Goal: Download file/media

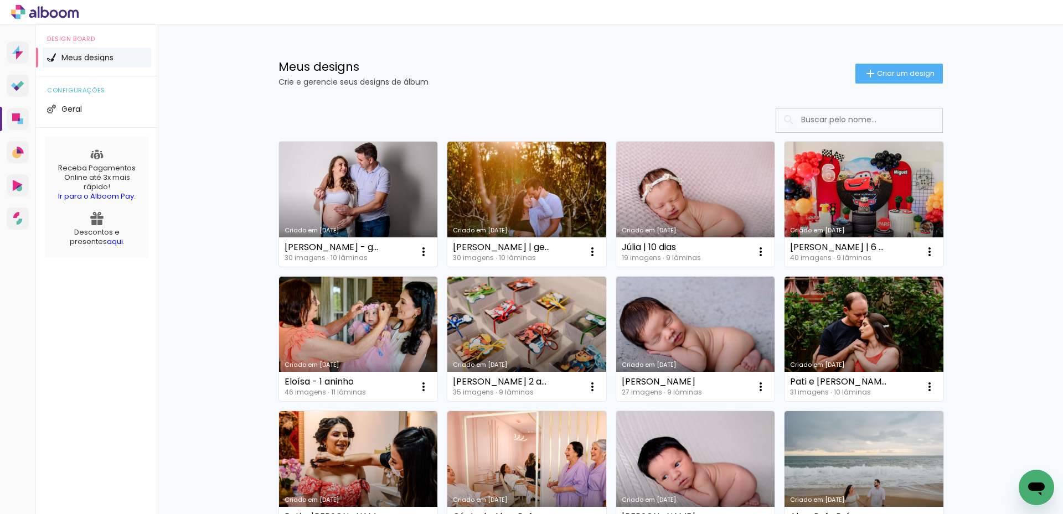
click at [373, 233] on div "Criado em [DATE]" at bounding box center [359, 231] width 148 height 6
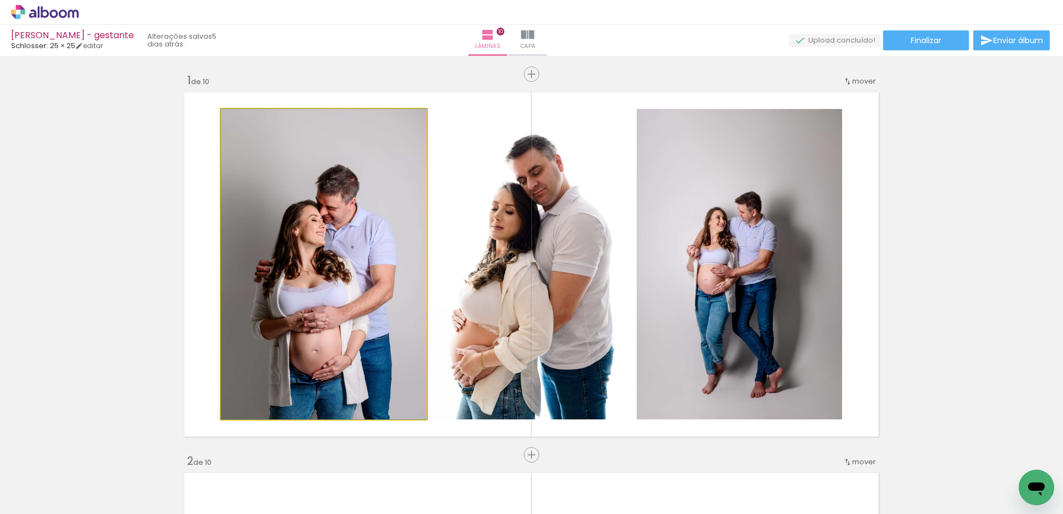
drag, startPoint x: 331, startPoint y: 249, endPoint x: 576, endPoint y: 255, distance: 245.3
click at [0, 0] on slot at bounding box center [0, 0] width 0 height 0
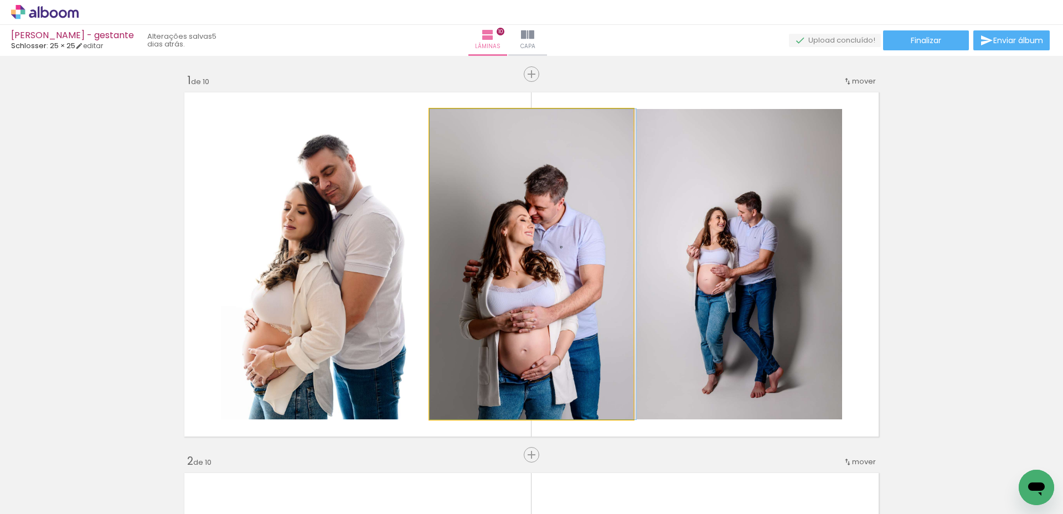
drag, startPoint x: 545, startPoint y: 257, endPoint x: 552, endPoint y: 261, distance: 8.2
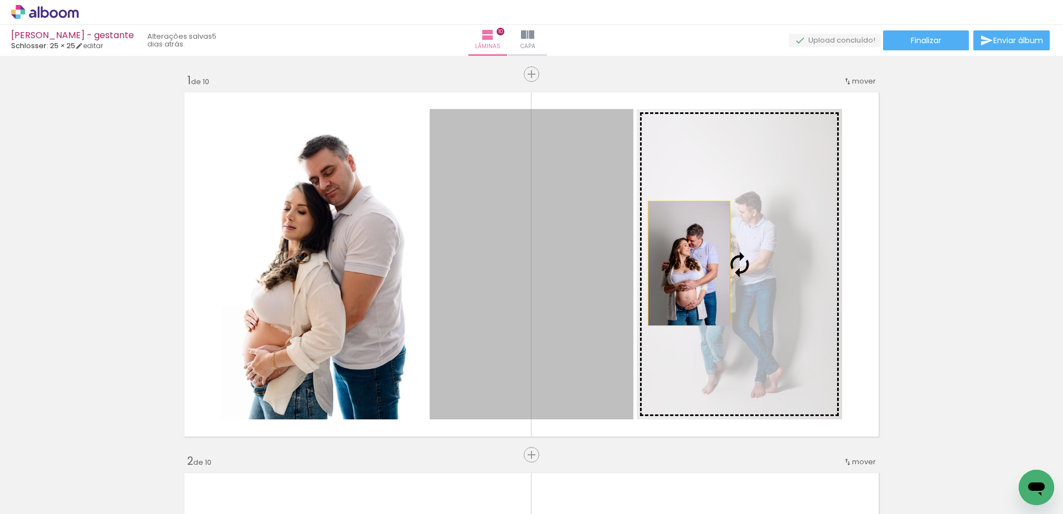
drag, startPoint x: 551, startPoint y: 261, endPoint x: 685, endPoint y: 264, distance: 133.5
click at [0, 0] on slot at bounding box center [0, 0] width 0 height 0
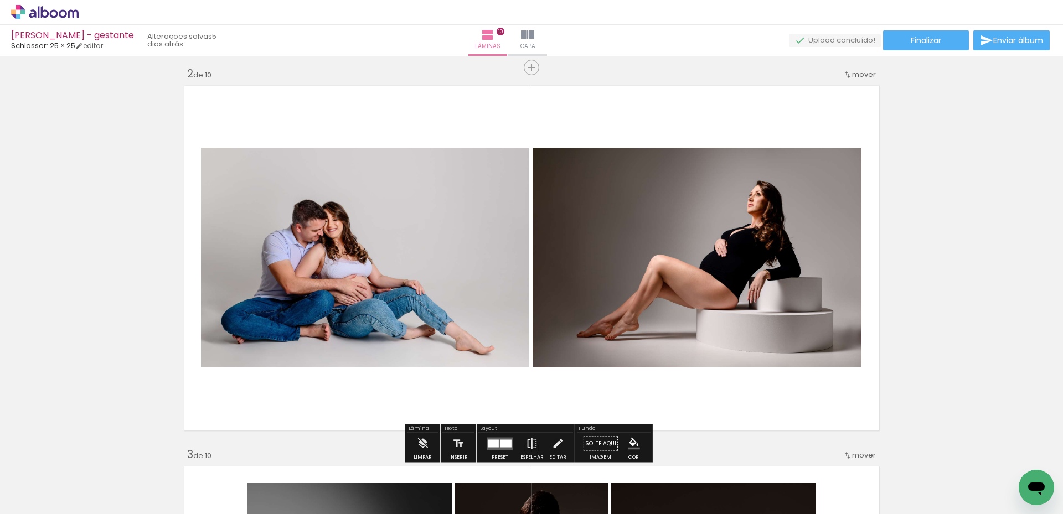
scroll to position [443, 0]
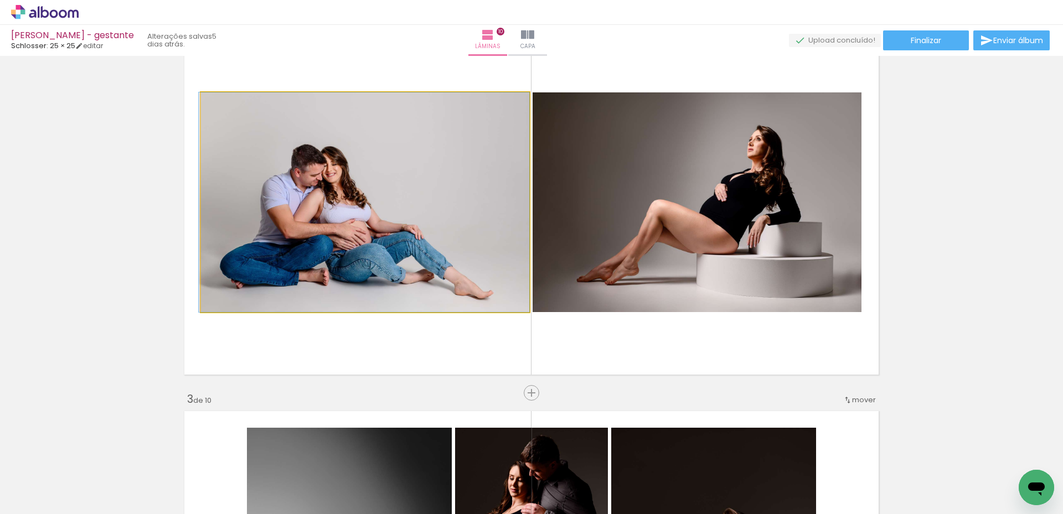
drag, startPoint x: 495, startPoint y: 231, endPoint x: 479, endPoint y: 228, distance: 16.4
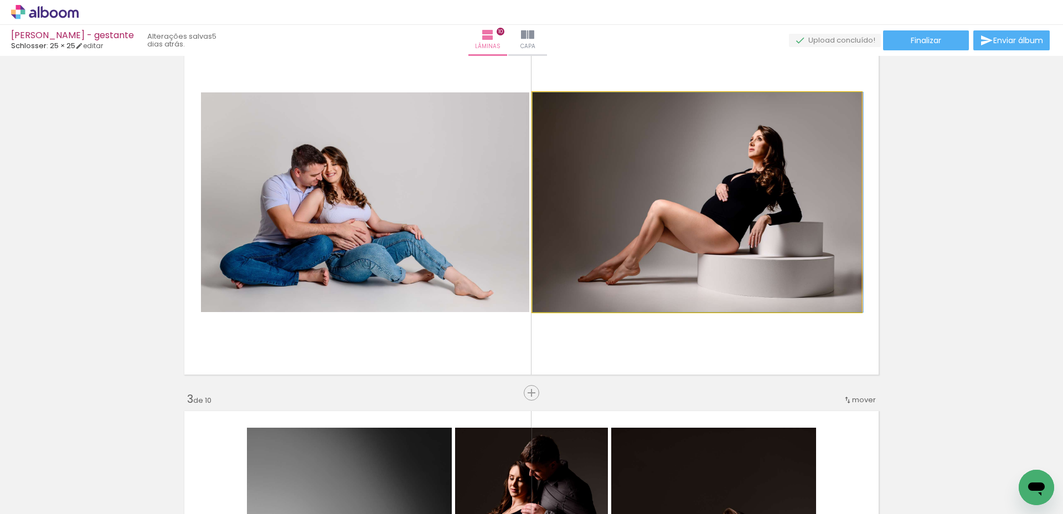
drag, startPoint x: 685, startPoint y: 238, endPoint x: 670, endPoint y: 242, distance: 14.9
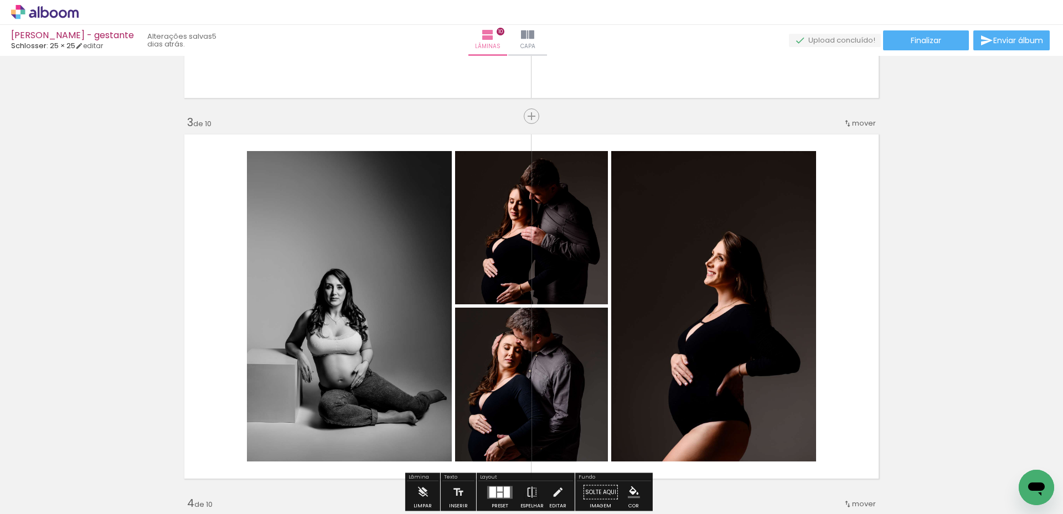
scroll to position [775, 0]
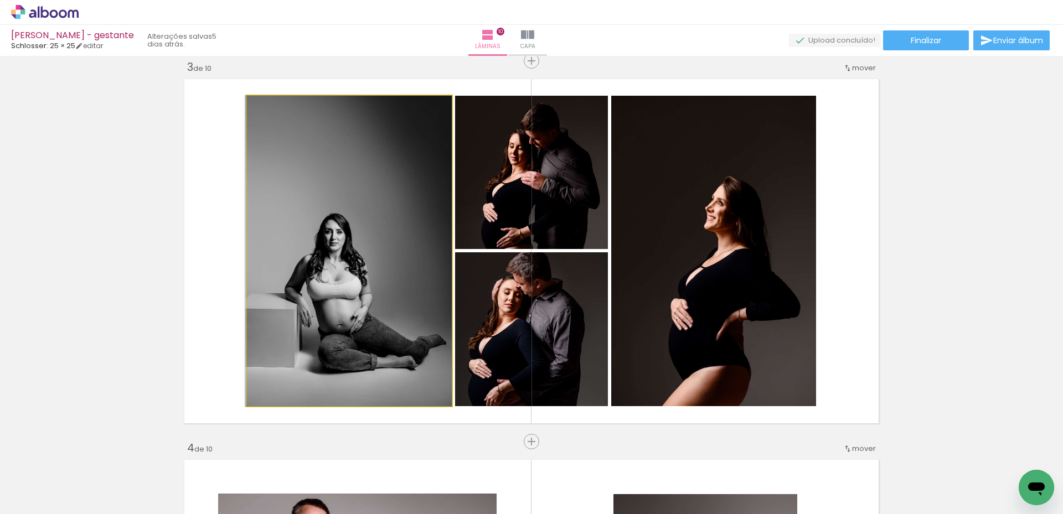
drag, startPoint x: 383, startPoint y: 271, endPoint x: 368, endPoint y: 264, distance: 16.1
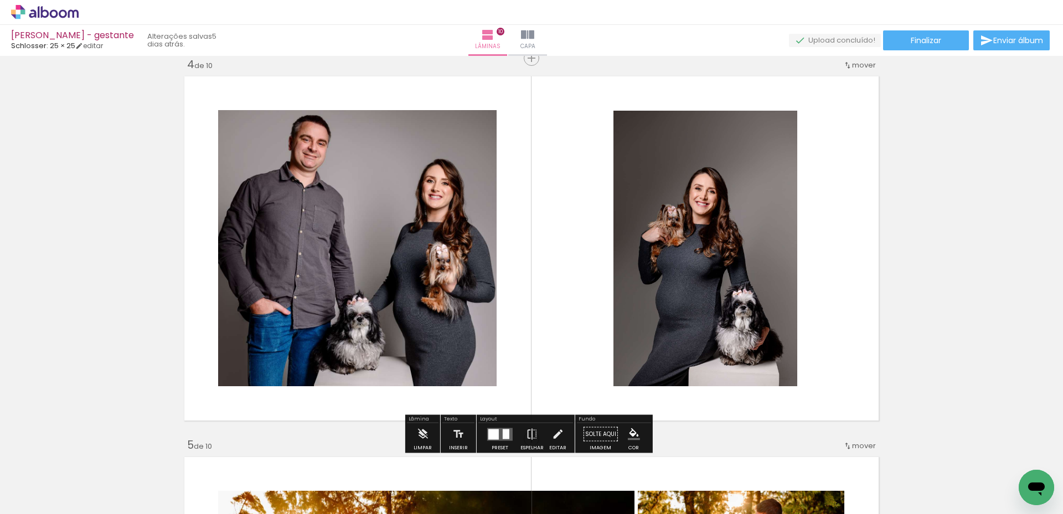
scroll to position [1163, 0]
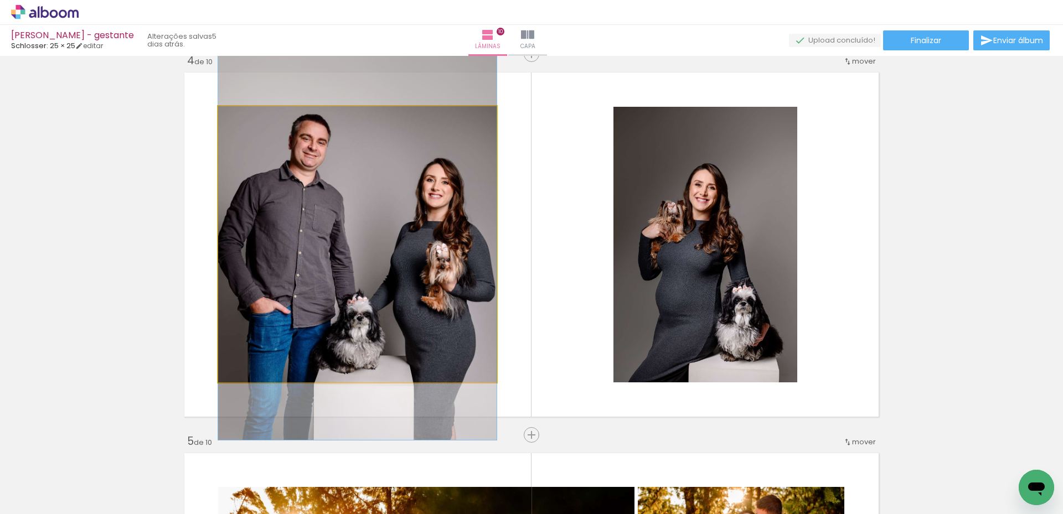
drag, startPoint x: 421, startPoint y: 254, endPoint x: 409, endPoint y: 257, distance: 13.0
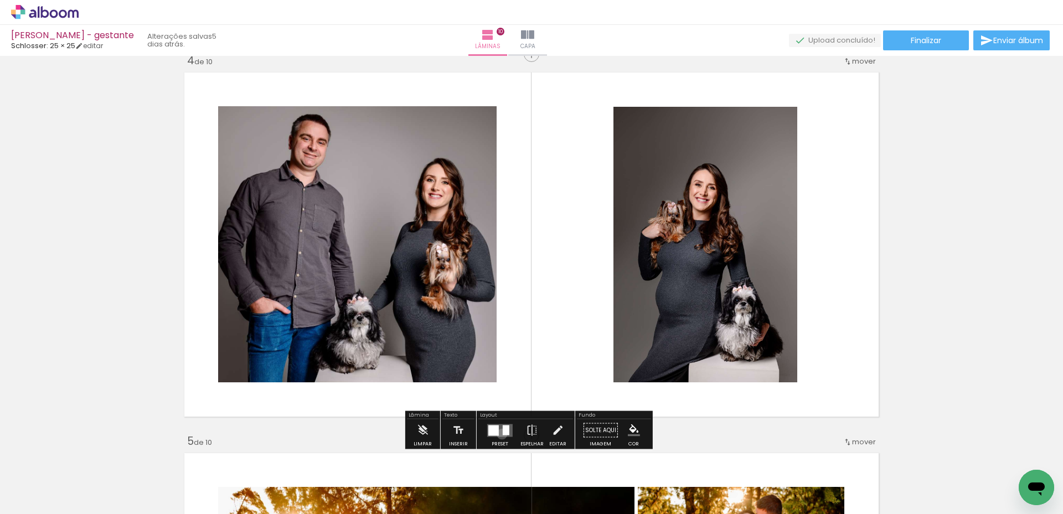
click at [499, 434] on quentale-layouter at bounding box center [499, 430] width 25 height 13
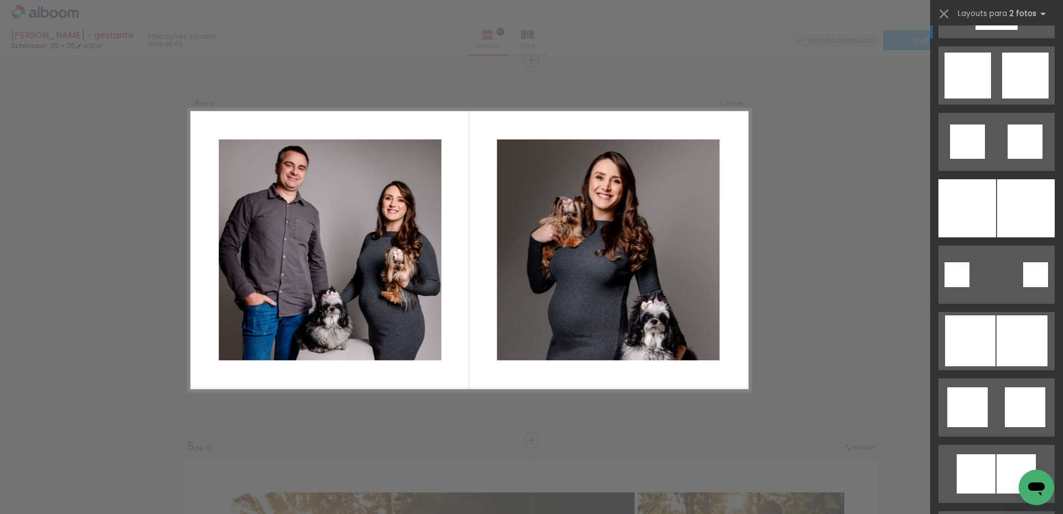
scroll to position [1118, 0]
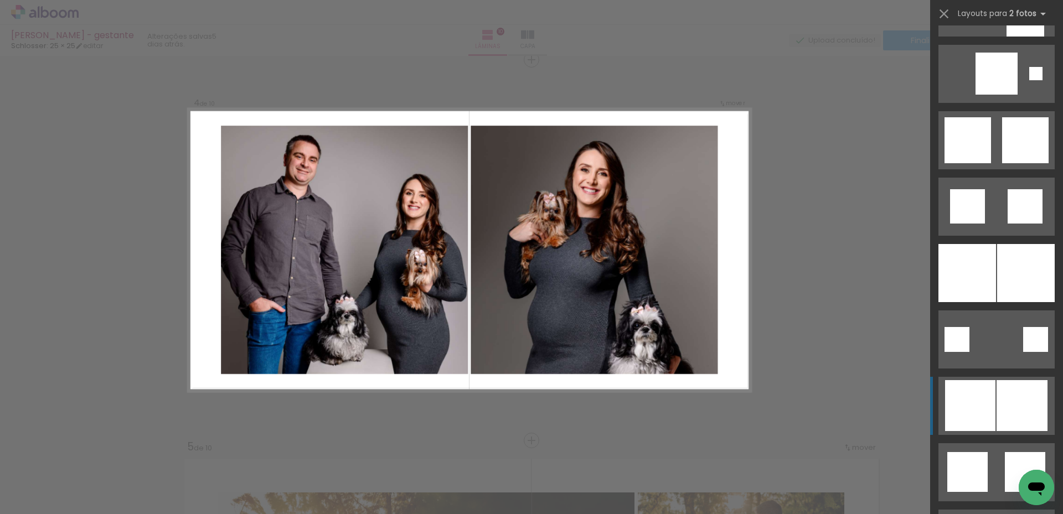
drag, startPoint x: 1007, startPoint y: 136, endPoint x: 984, endPoint y: 381, distance: 246.4
click at [0, 0] on slot at bounding box center [0, 0] width 0 height 0
click at [983, 383] on div at bounding box center [970, 405] width 50 height 51
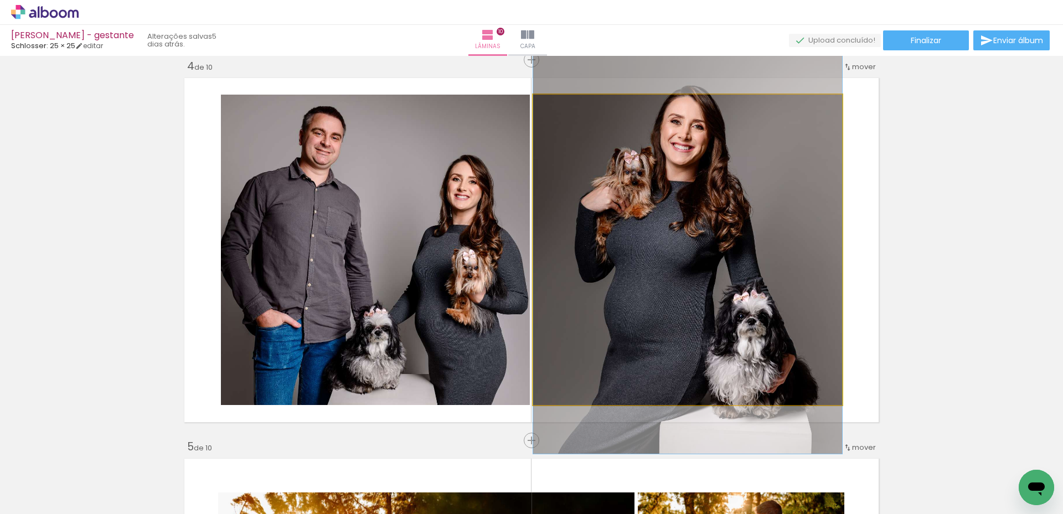
drag, startPoint x: 733, startPoint y: 295, endPoint x: 734, endPoint y: 270, distance: 24.9
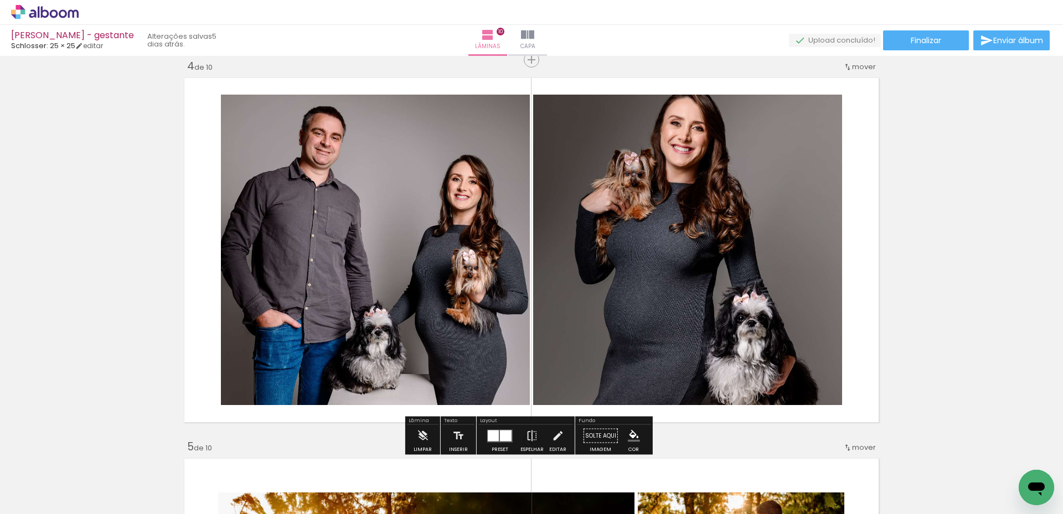
click at [491, 435] on div at bounding box center [493, 435] width 11 height 11
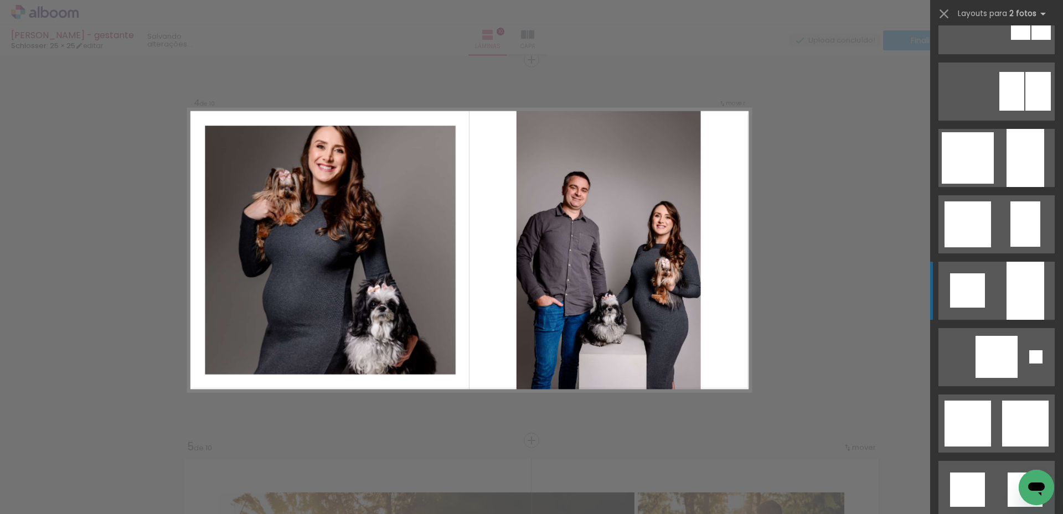
scroll to position [797, 0]
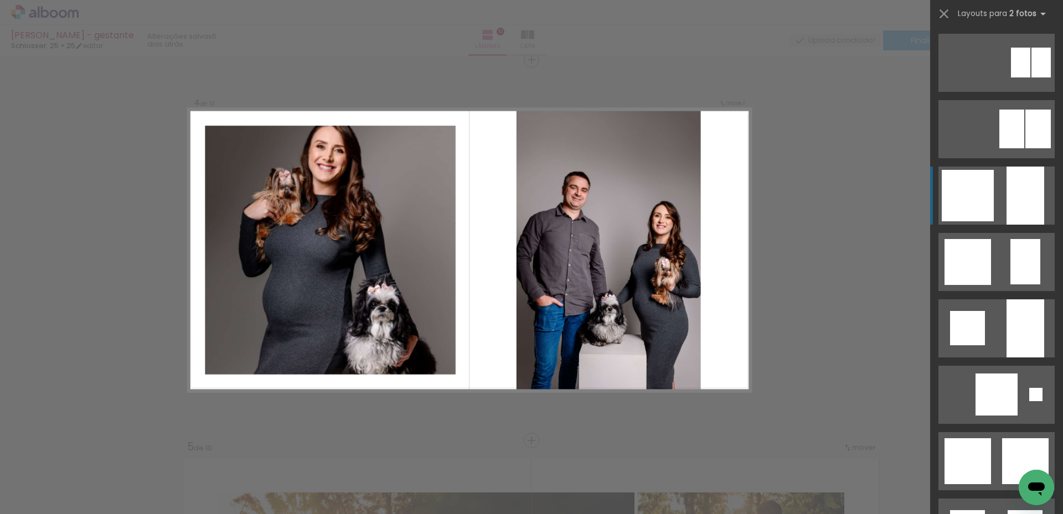
click at [1014, 203] on div at bounding box center [1026, 196] width 38 height 58
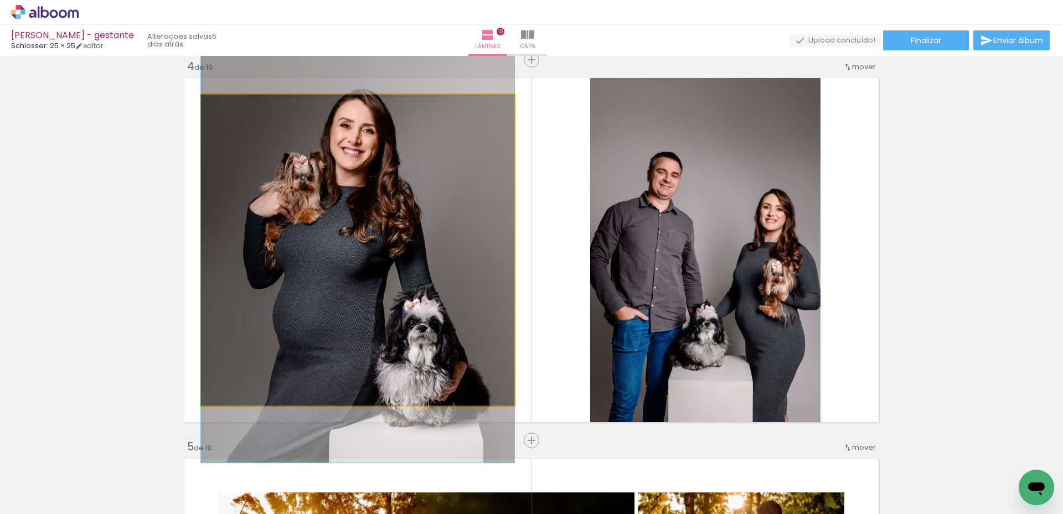
drag, startPoint x: 381, startPoint y: 240, endPoint x: 744, endPoint y: 244, distance: 362.7
click at [0, 0] on slot at bounding box center [0, 0] width 0 height 0
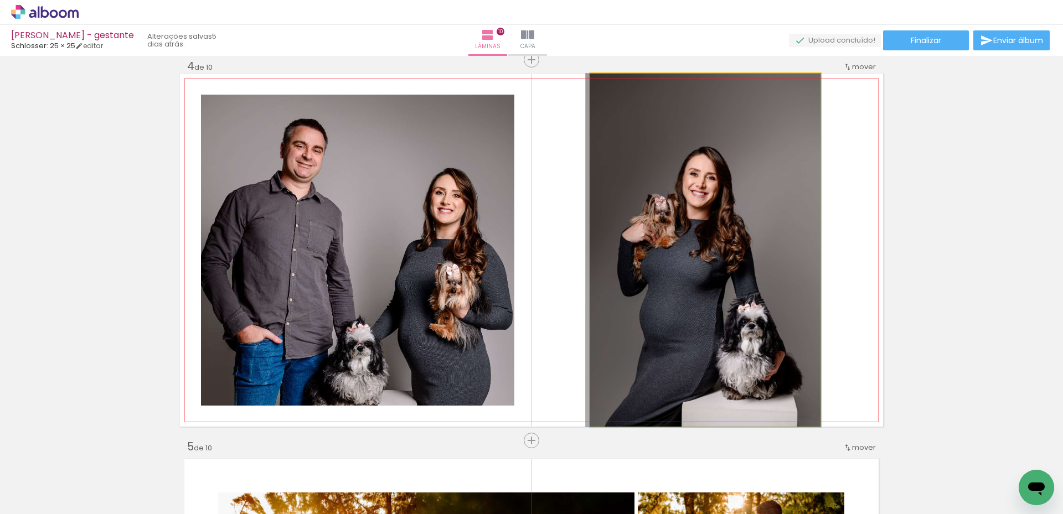
drag, startPoint x: 736, startPoint y: 277, endPoint x: 734, endPoint y: 248, distance: 29.4
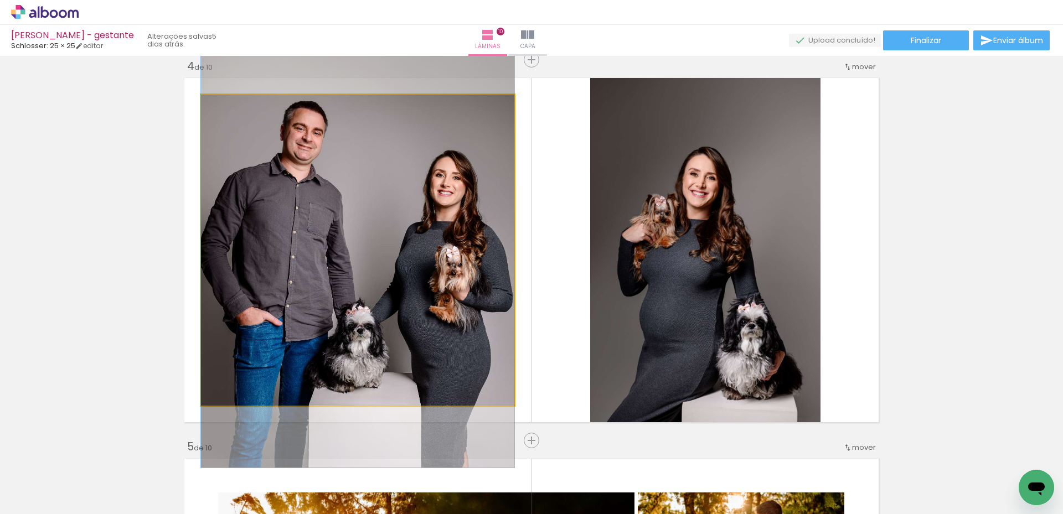
drag, startPoint x: 457, startPoint y: 241, endPoint x: 456, endPoint y: 224, distance: 17.2
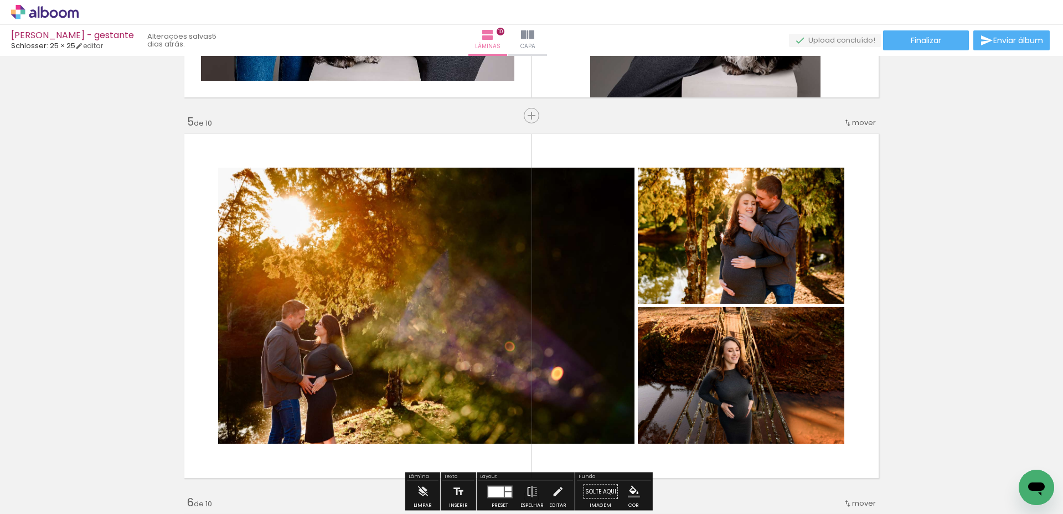
scroll to position [1545, 0]
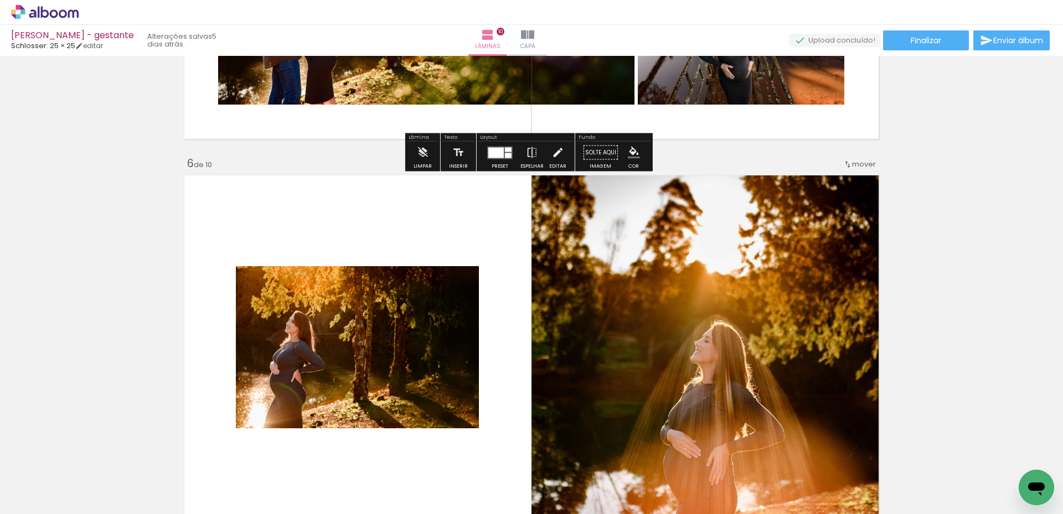
scroll to position [1877, 0]
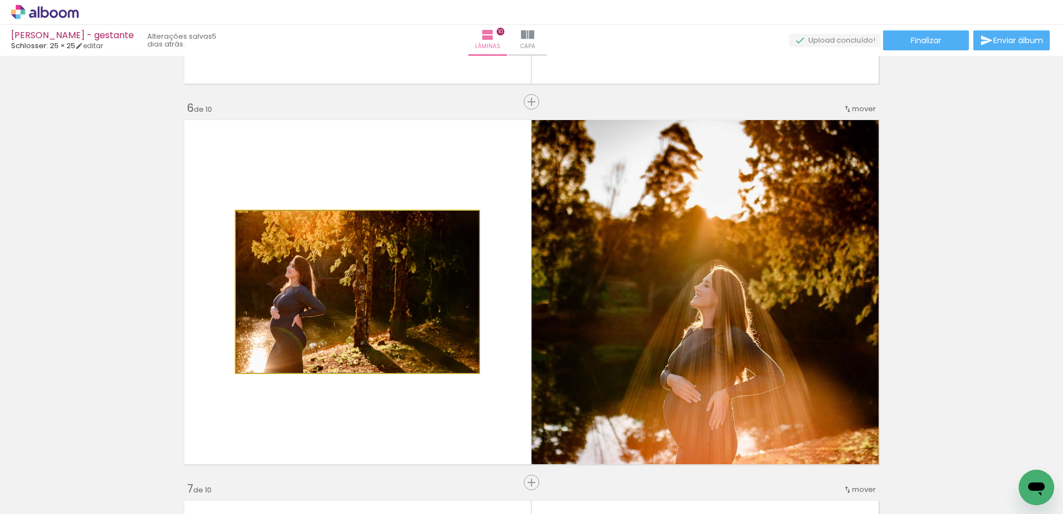
drag, startPoint x: 447, startPoint y: 274, endPoint x: 451, endPoint y: 258, distance: 15.9
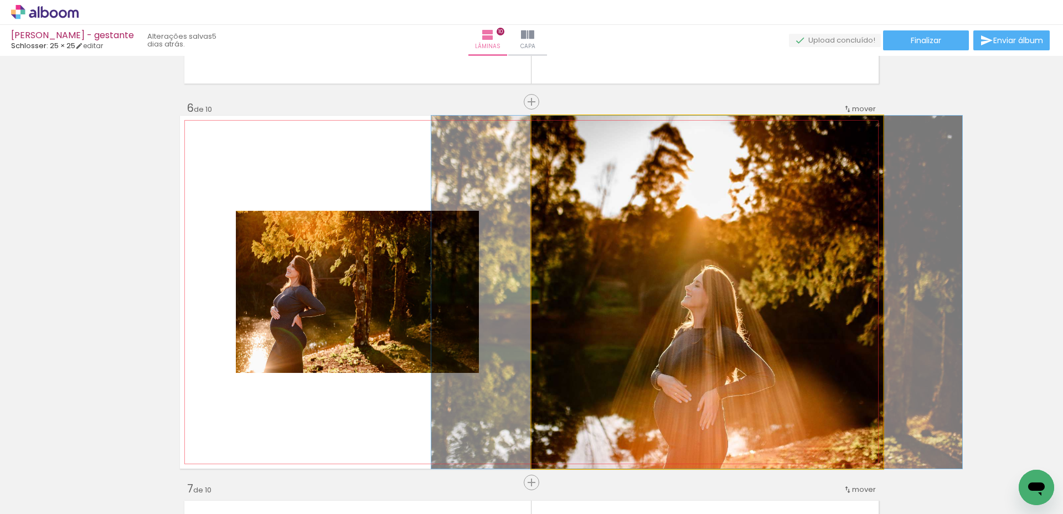
drag, startPoint x: 737, startPoint y: 296, endPoint x: 728, endPoint y: 285, distance: 14.1
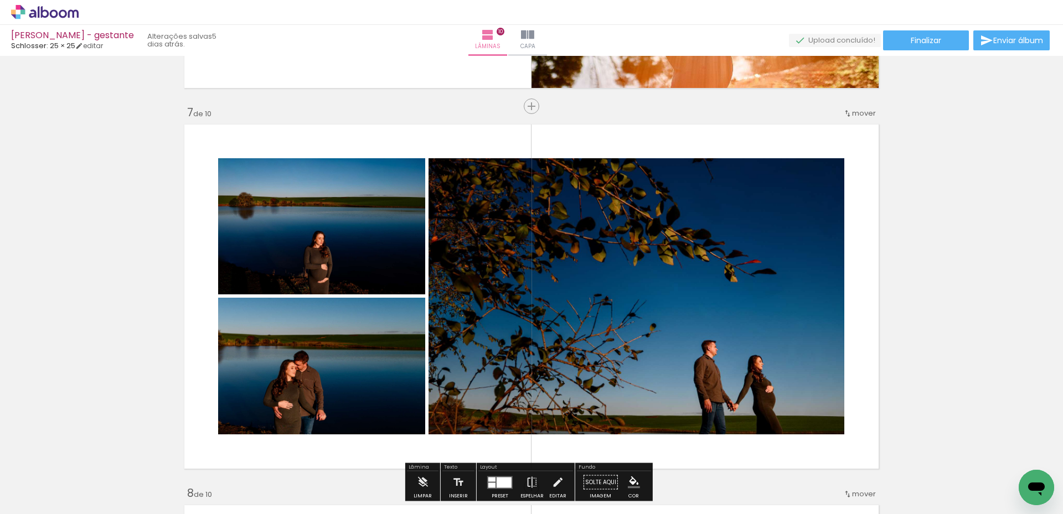
scroll to position [2320, 0]
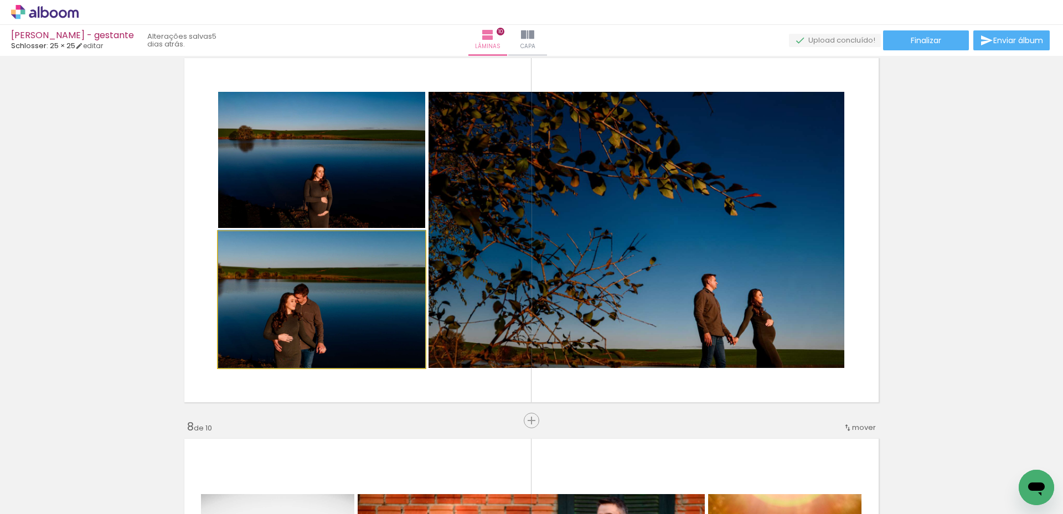
drag, startPoint x: 392, startPoint y: 321, endPoint x: 391, endPoint y: 307, distance: 13.3
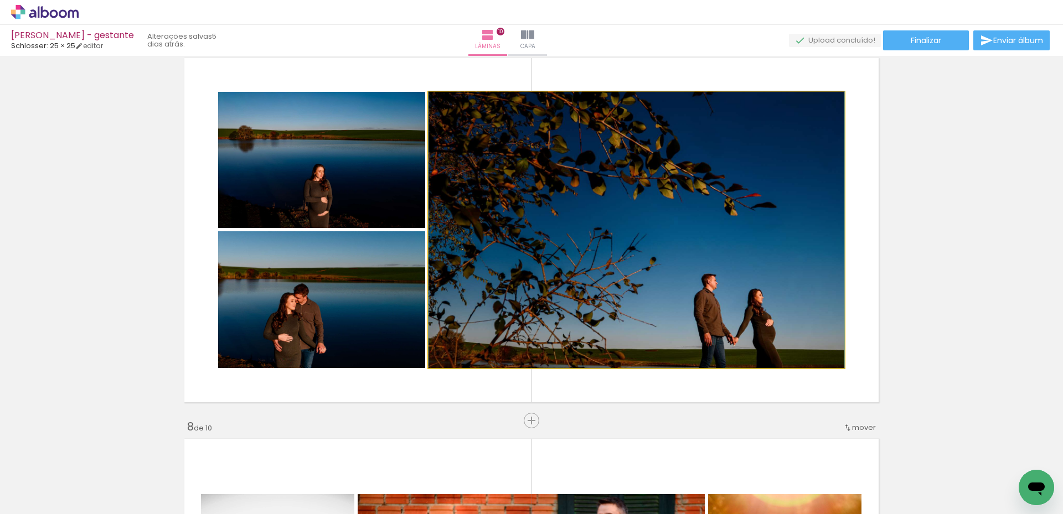
drag, startPoint x: 682, startPoint y: 301, endPoint x: 707, endPoint y: 291, distance: 27.3
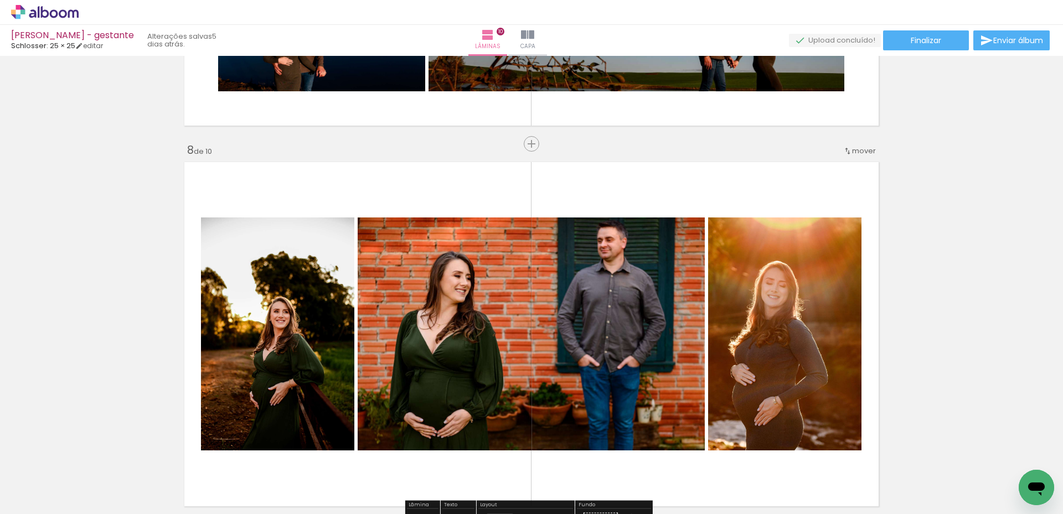
scroll to position [2652, 0]
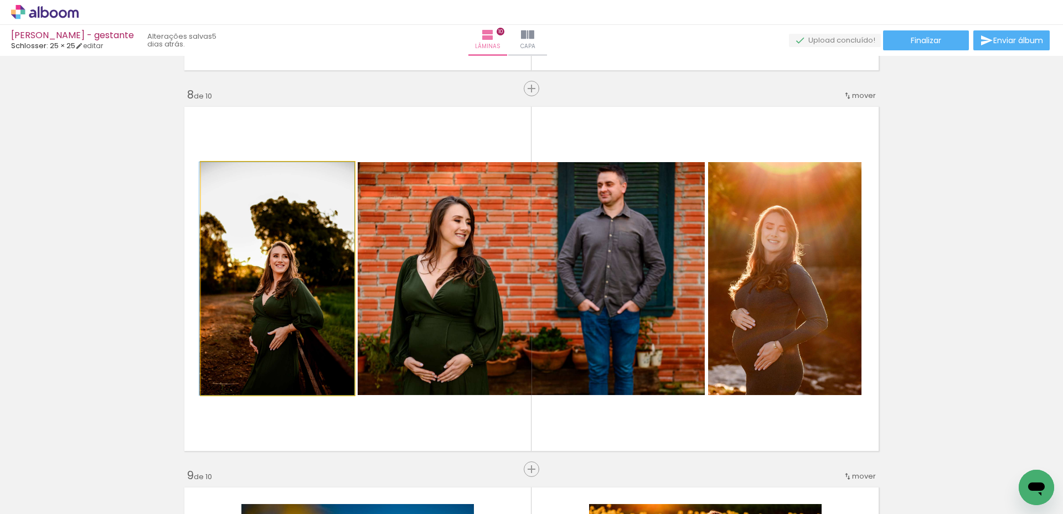
drag, startPoint x: 301, startPoint y: 314, endPoint x: 297, endPoint y: 308, distance: 6.9
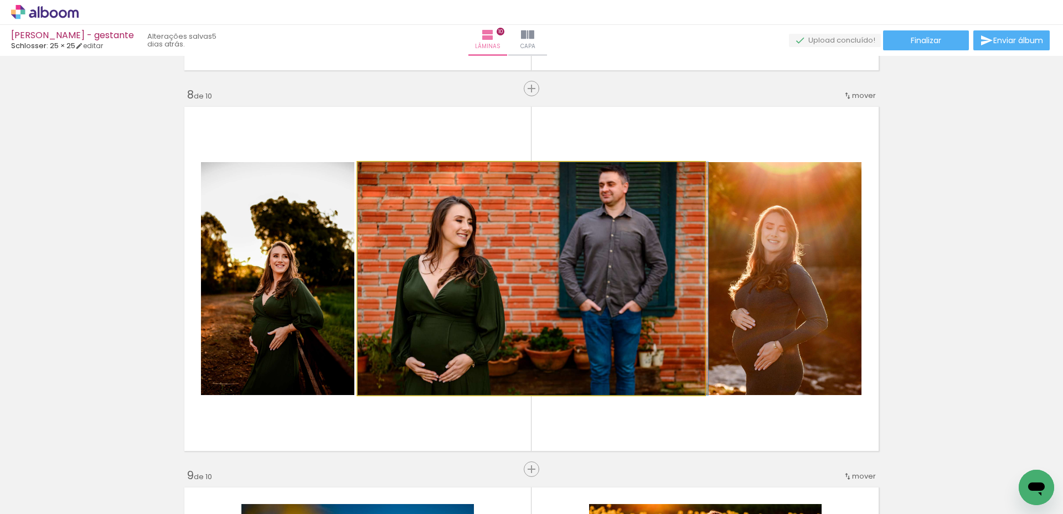
drag, startPoint x: 611, startPoint y: 326, endPoint x: 771, endPoint y: 323, distance: 160.0
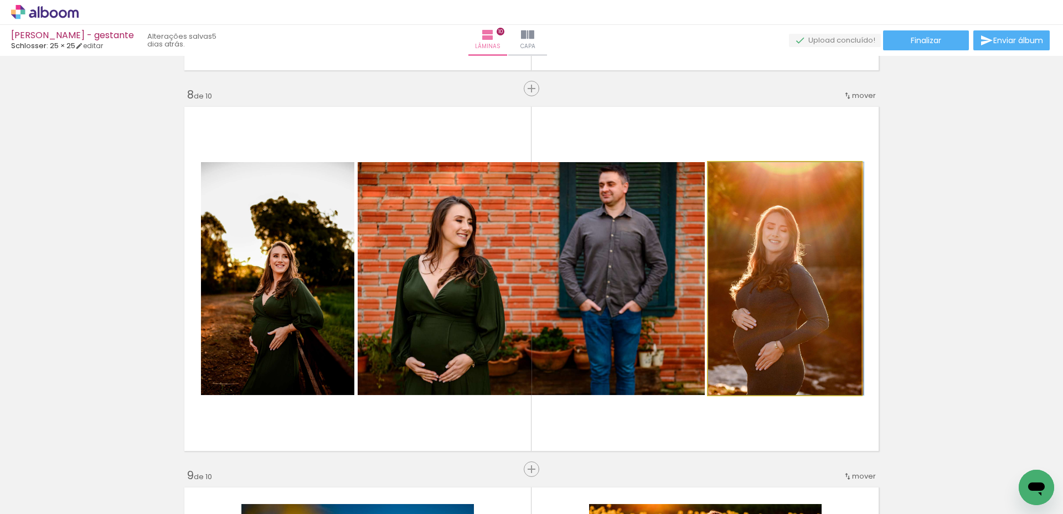
drag, startPoint x: 789, startPoint y: 323, endPoint x: 797, endPoint y: 323, distance: 7.8
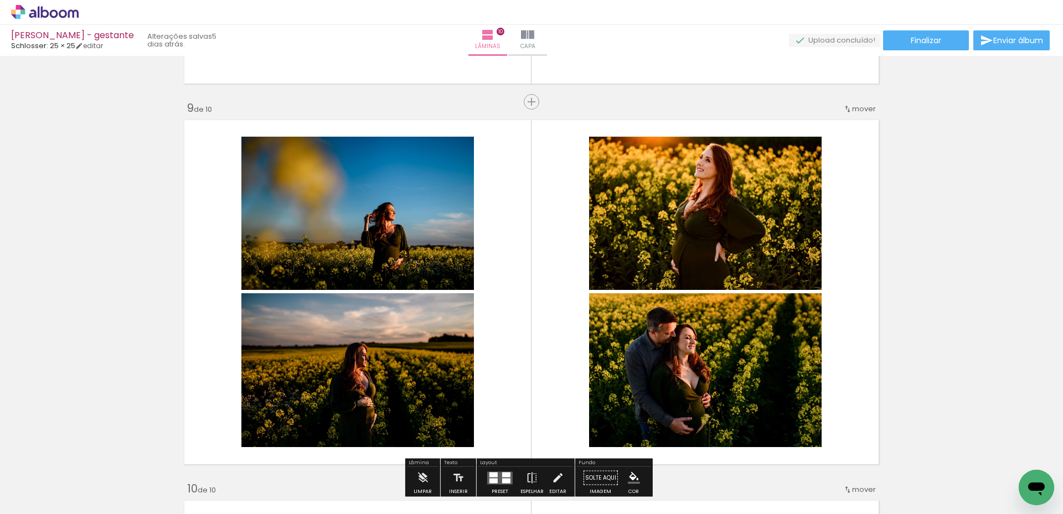
scroll to position [3040, 0]
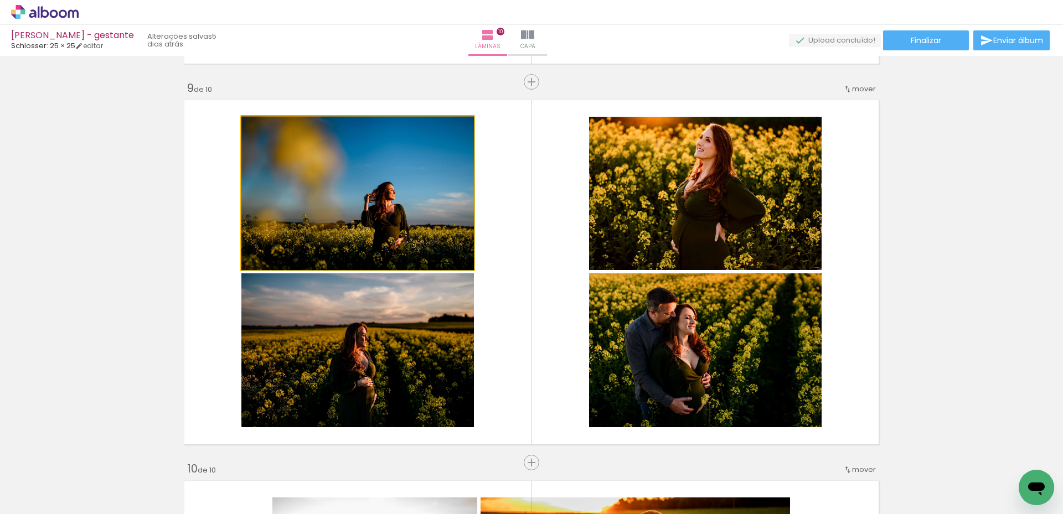
drag, startPoint x: 421, startPoint y: 240, endPoint x: 422, endPoint y: 231, distance: 8.9
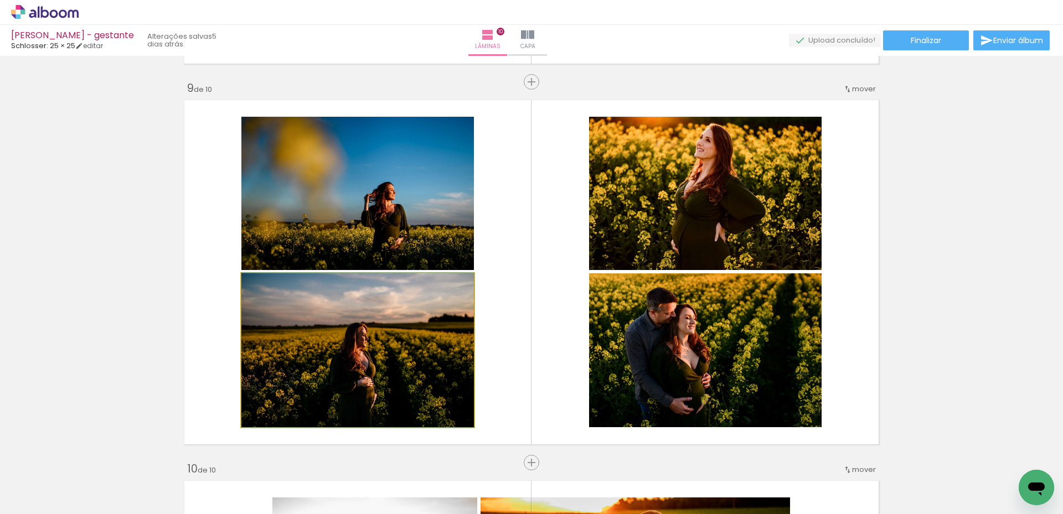
drag, startPoint x: 422, startPoint y: 327, endPoint x: 429, endPoint y: 313, distance: 15.6
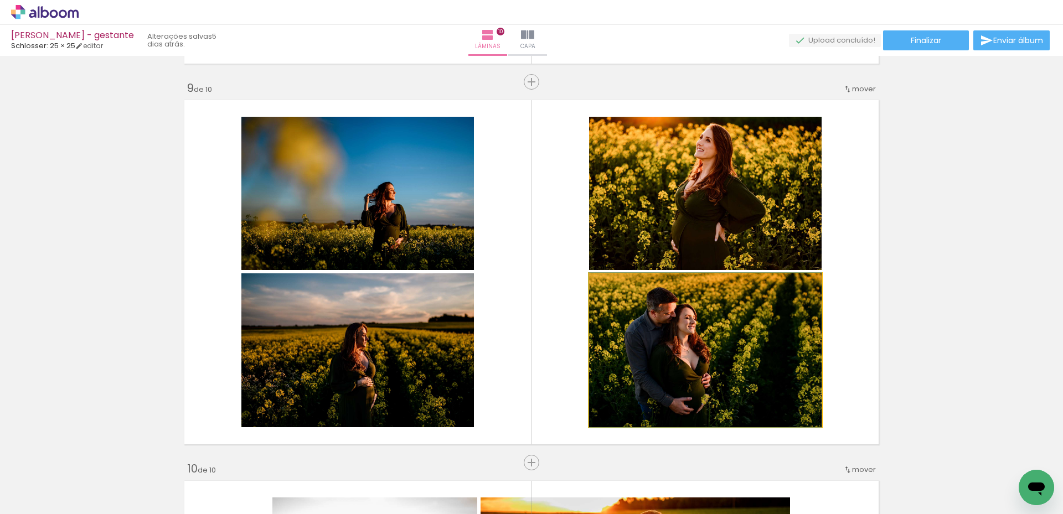
drag, startPoint x: 720, startPoint y: 324, endPoint x: 722, endPoint y: 314, distance: 10.8
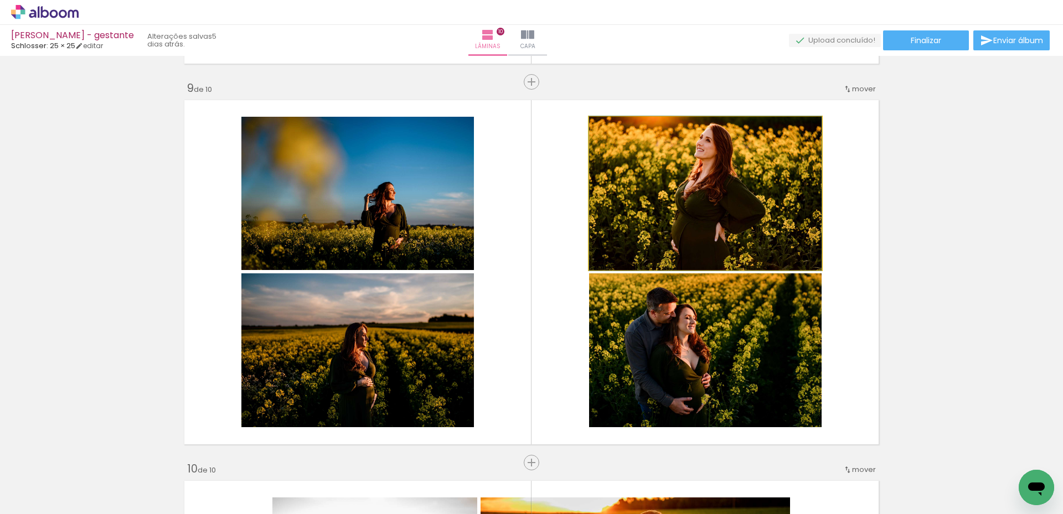
click at [758, 188] on quentale-photo at bounding box center [705, 193] width 233 height 153
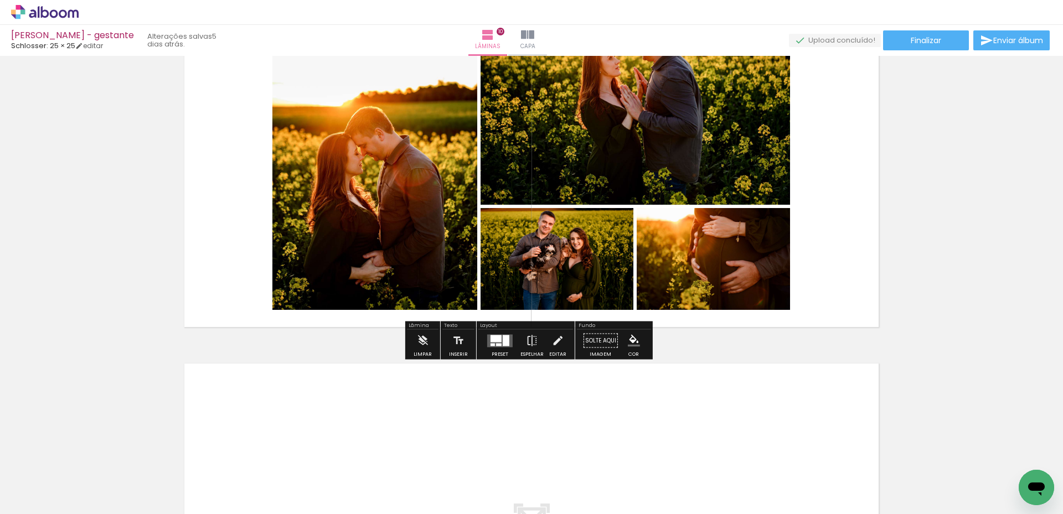
click at [503, 337] on div at bounding box center [506, 340] width 7 height 11
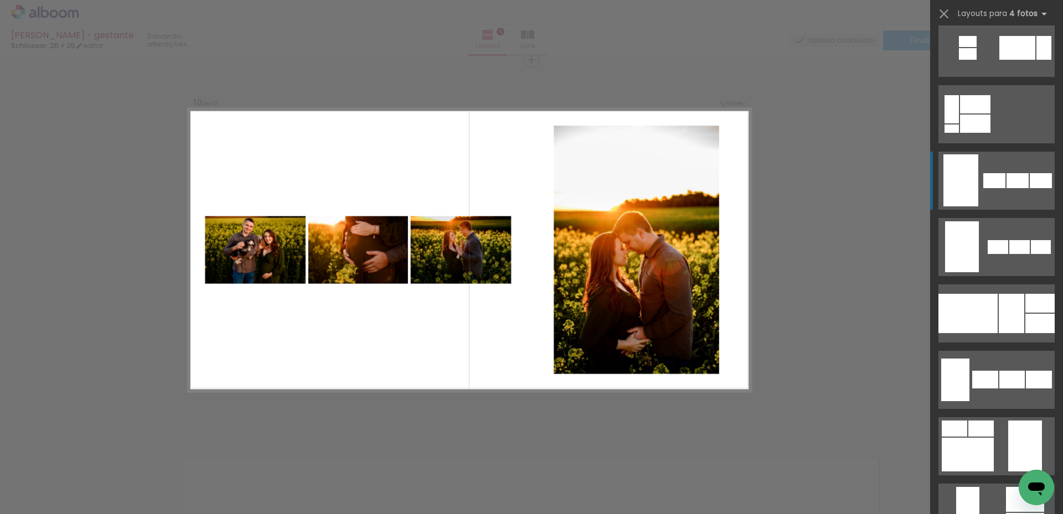
scroll to position [819, 0]
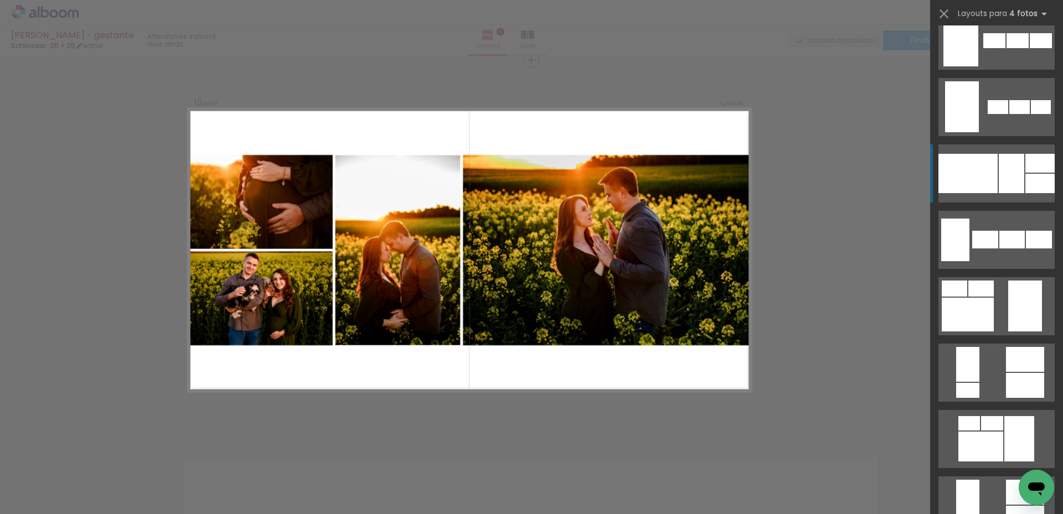
click at [1001, 184] on div at bounding box center [1011, 173] width 25 height 39
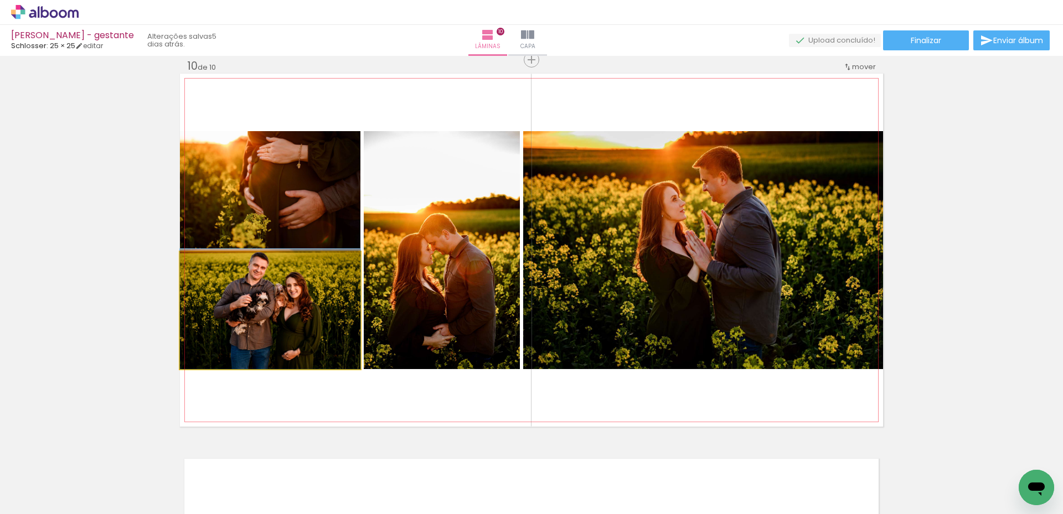
drag, startPoint x: 315, startPoint y: 314, endPoint x: 319, endPoint y: 307, distance: 8.5
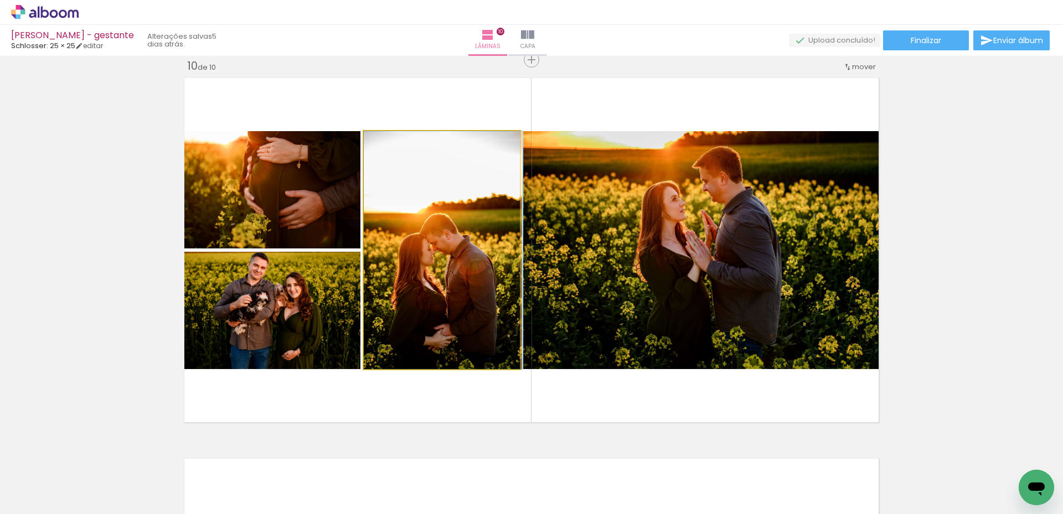
drag, startPoint x: 447, startPoint y: 306, endPoint x: 580, endPoint y: 298, distance: 133.1
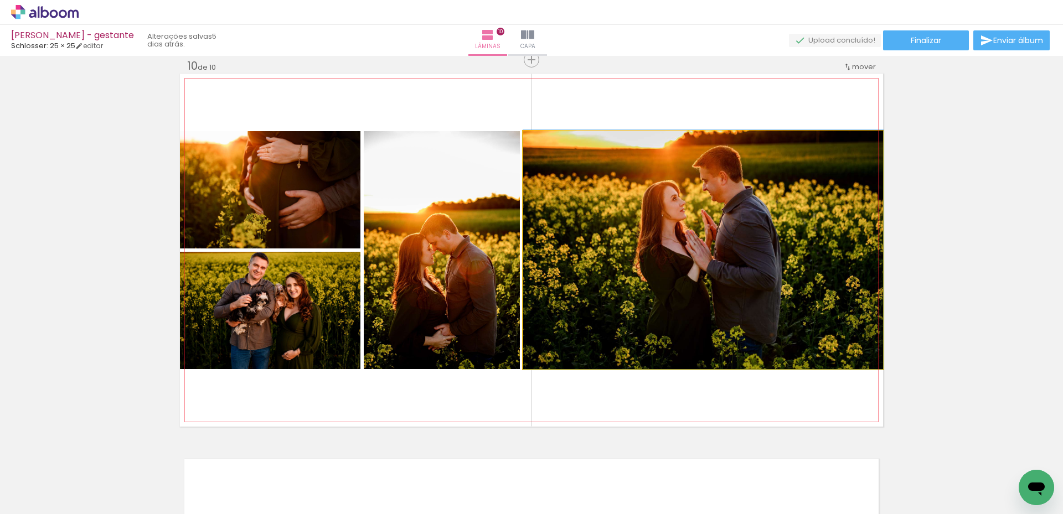
drag, startPoint x: 689, startPoint y: 296, endPoint x: 694, endPoint y: 274, distance: 22.8
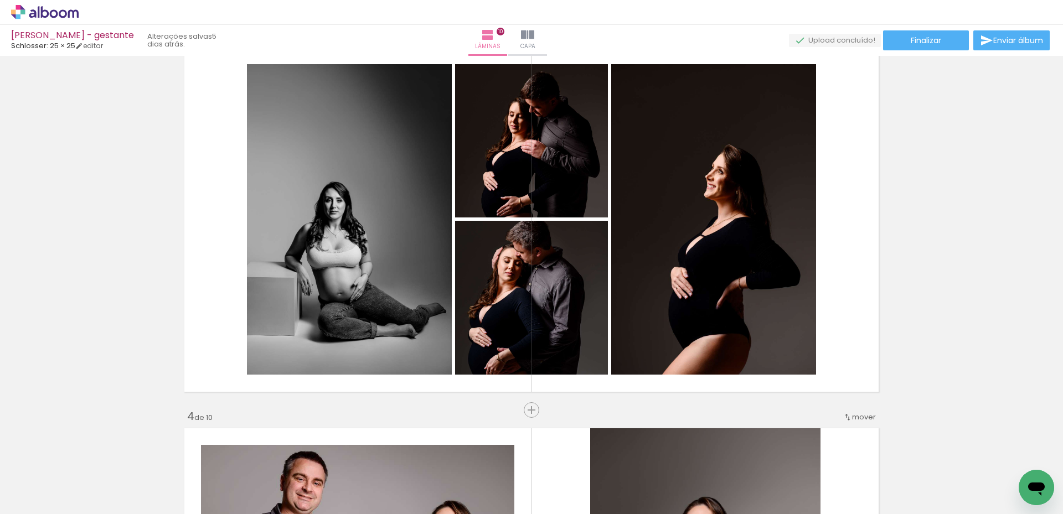
scroll to position [807, 0]
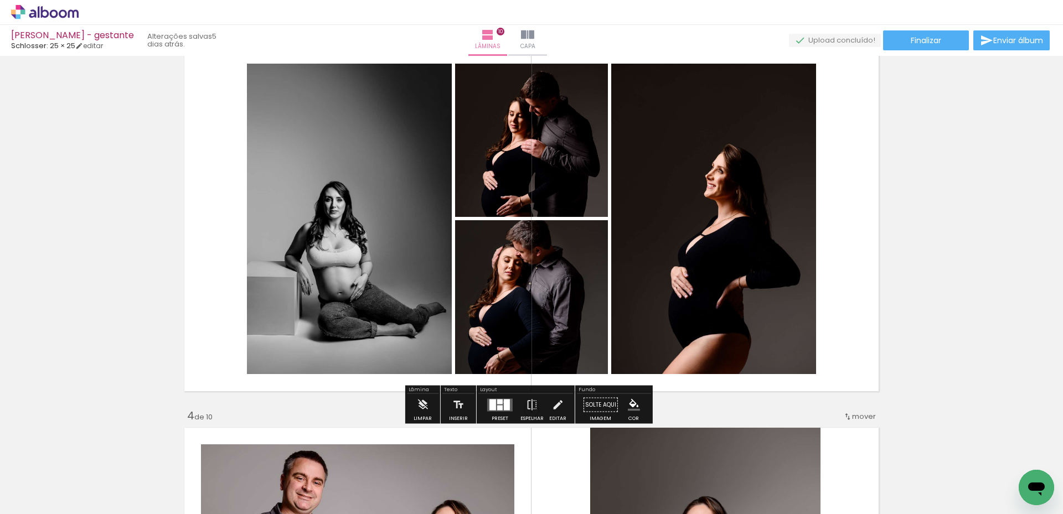
click at [504, 402] on div at bounding box center [507, 404] width 6 height 11
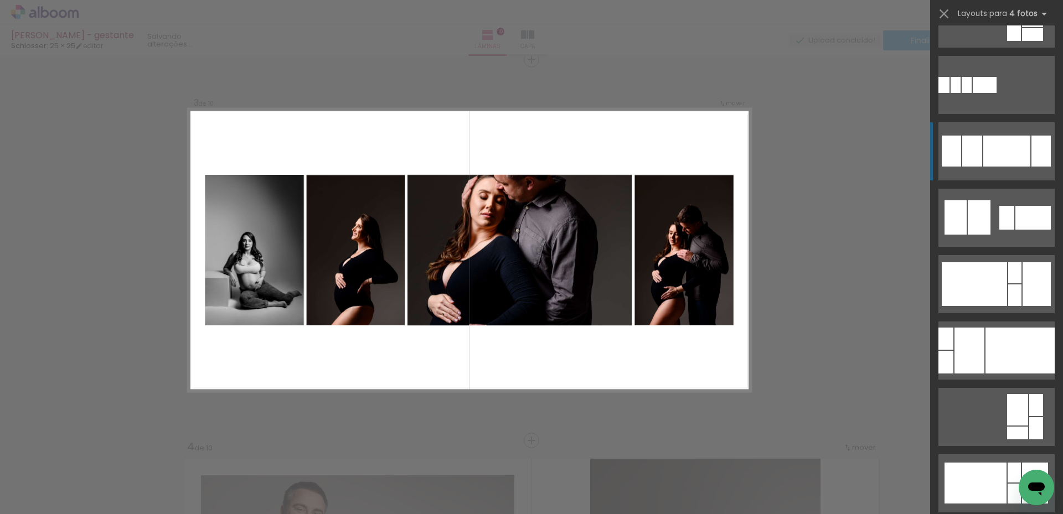
scroll to position [4418, 0]
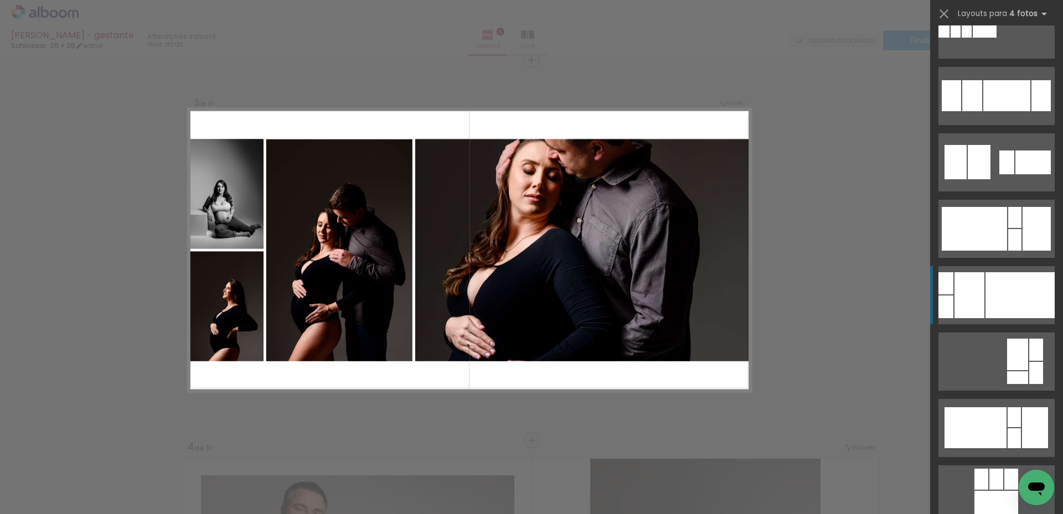
click at [1014, 295] on div at bounding box center [1020, 295] width 69 height 46
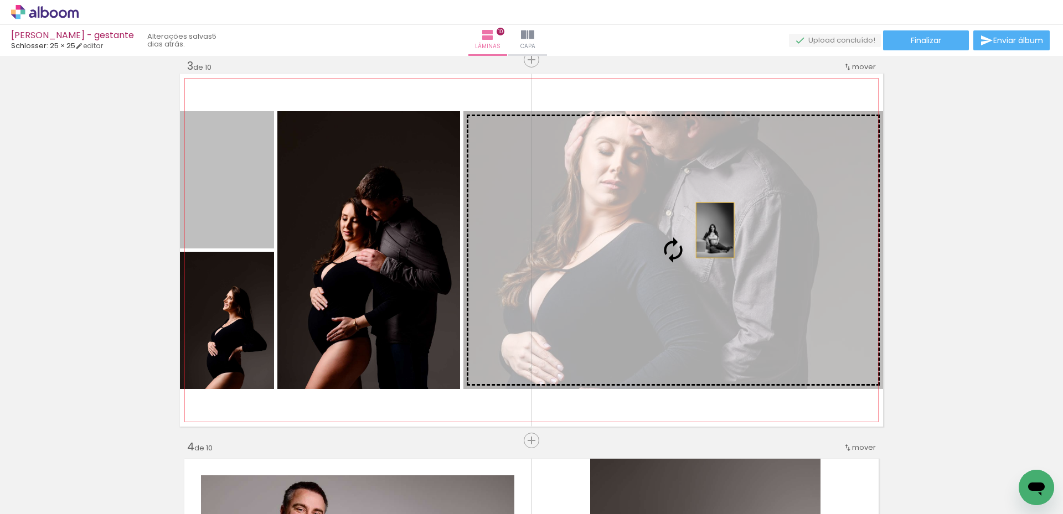
drag, startPoint x: 248, startPoint y: 205, endPoint x: 711, endPoint y: 230, distance: 463.6
click at [0, 0] on slot at bounding box center [0, 0] width 0 height 0
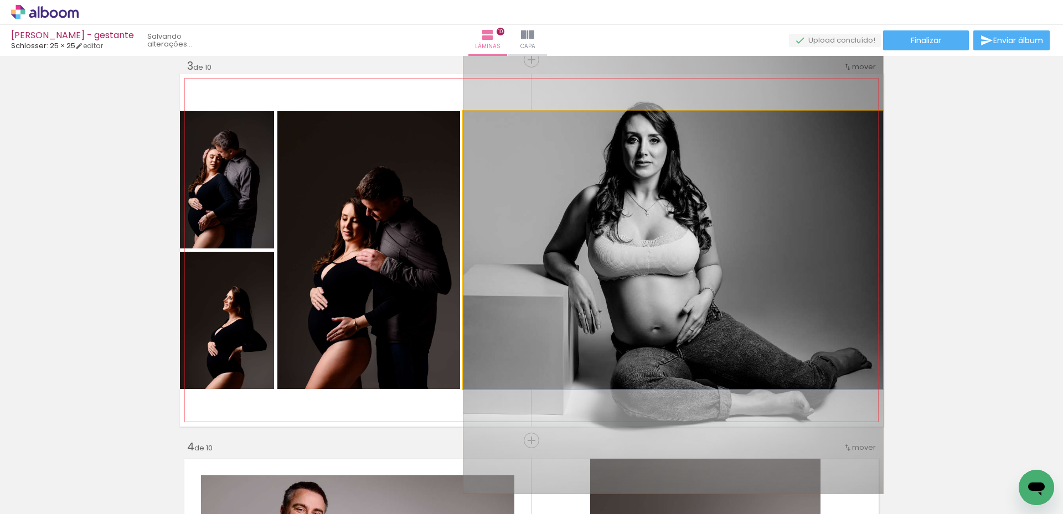
drag, startPoint x: 677, startPoint y: 288, endPoint x: 688, endPoint y: 216, distance: 72.2
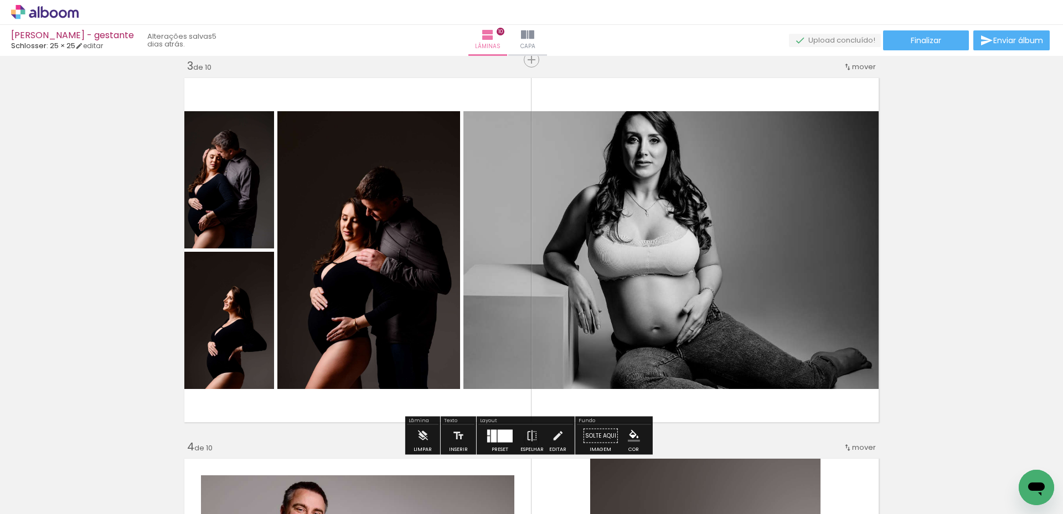
click at [501, 432] on div at bounding box center [505, 436] width 15 height 13
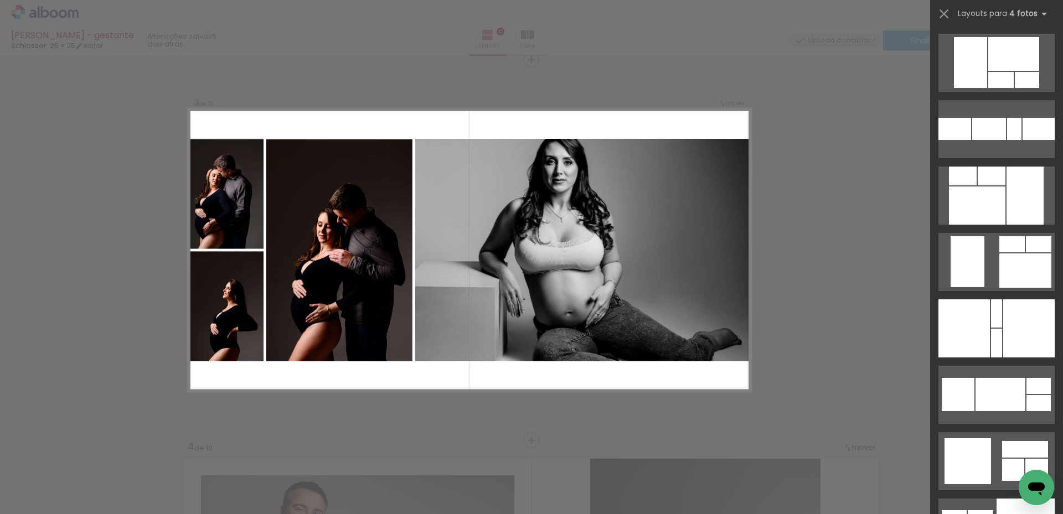
scroll to position [15685, 0]
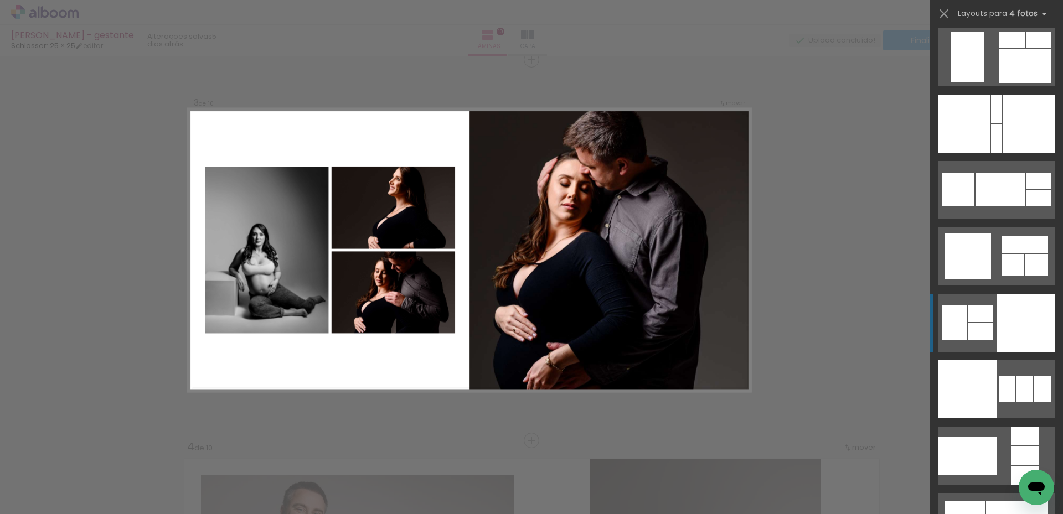
click at [1007, 329] on div at bounding box center [1026, 323] width 58 height 58
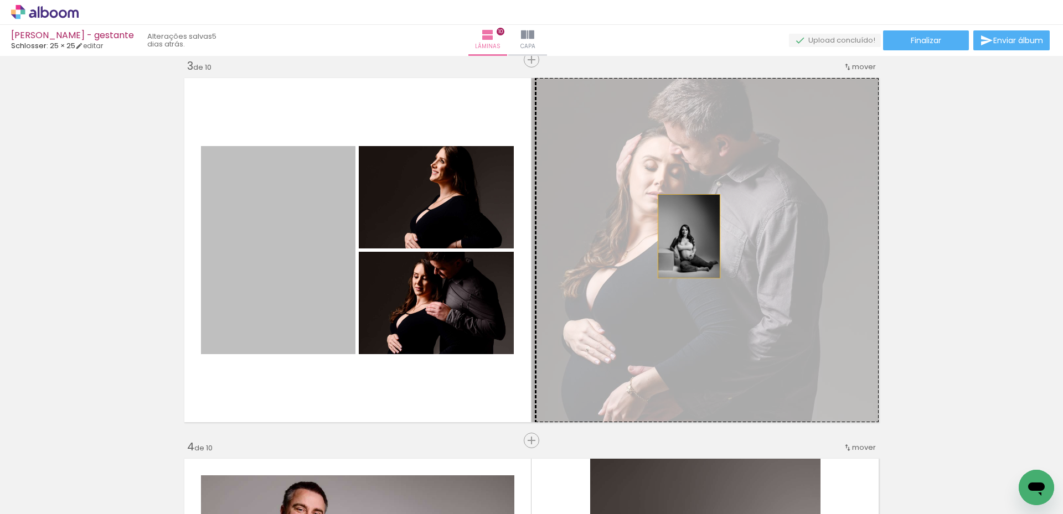
drag, startPoint x: 283, startPoint y: 230, endPoint x: 685, endPoint y: 236, distance: 401.5
click at [0, 0] on slot at bounding box center [0, 0] width 0 height 0
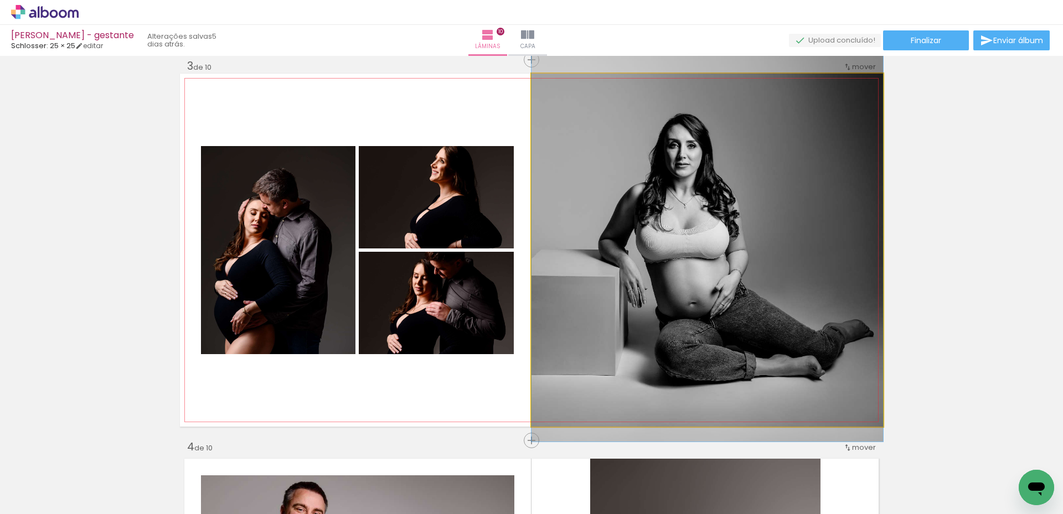
drag, startPoint x: 727, startPoint y: 293, endPoint x: 728, endPoint y: 220, distance: 72.5
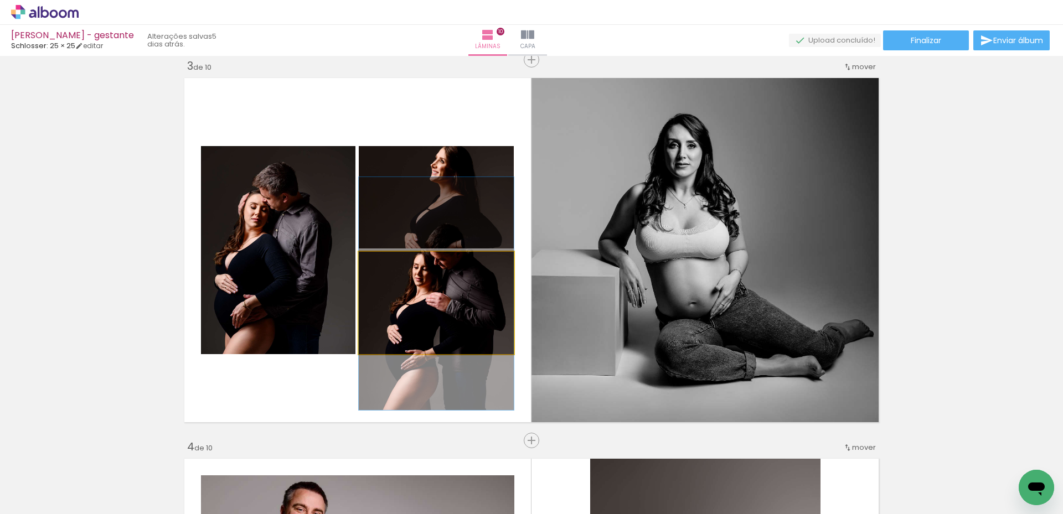
drag, startPoint x: 395, startPoint y: 305, endPoint x: 431, endPoint y: 308, distance: 36.1
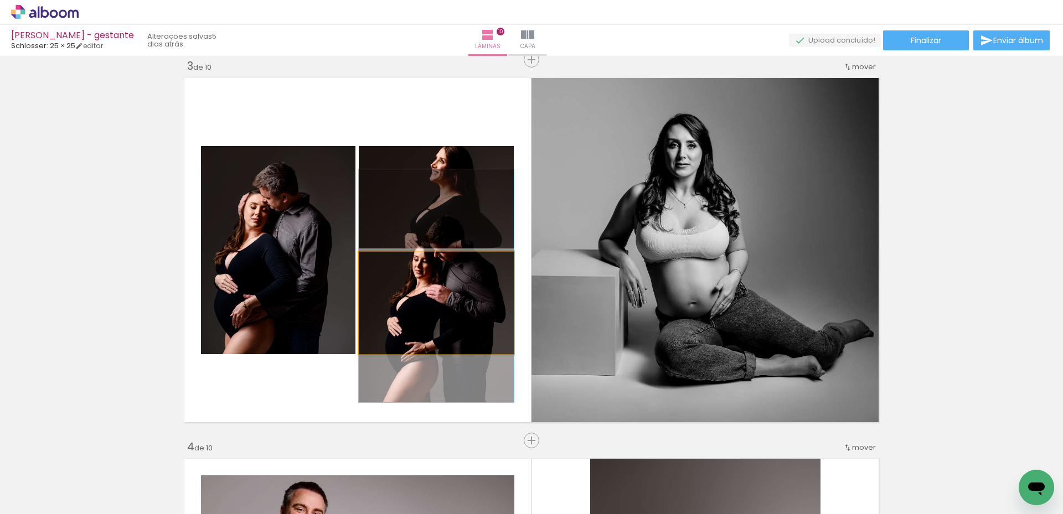
drag, startPoint x: 468, startPoint y: 318, endPoint x: 244, endPoint y: 277, distance: 227.5
click at [0, 0] on slot at bounding box center [0, 0] width 0 height 0
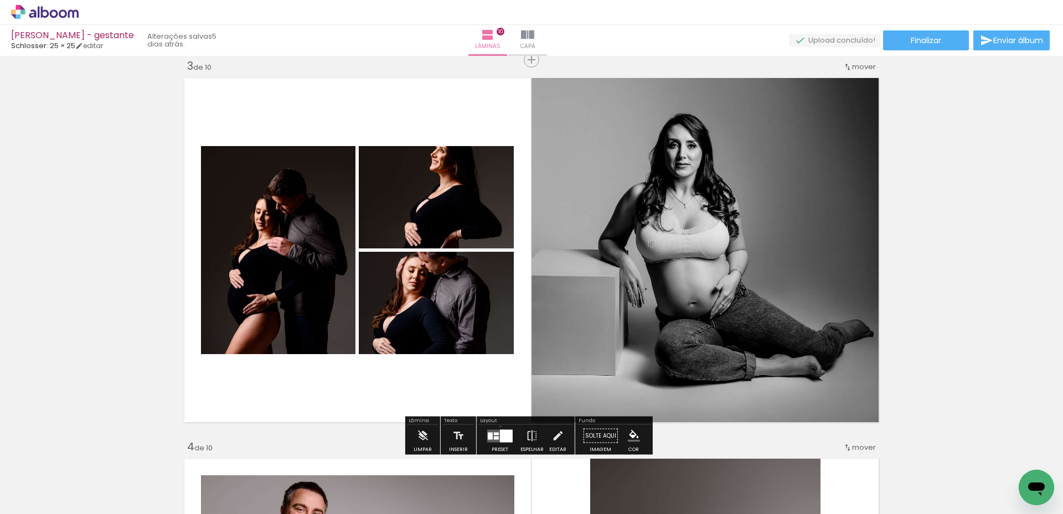
click at [498, 427] on div at bounding box center [500, 436] width 30 height 22
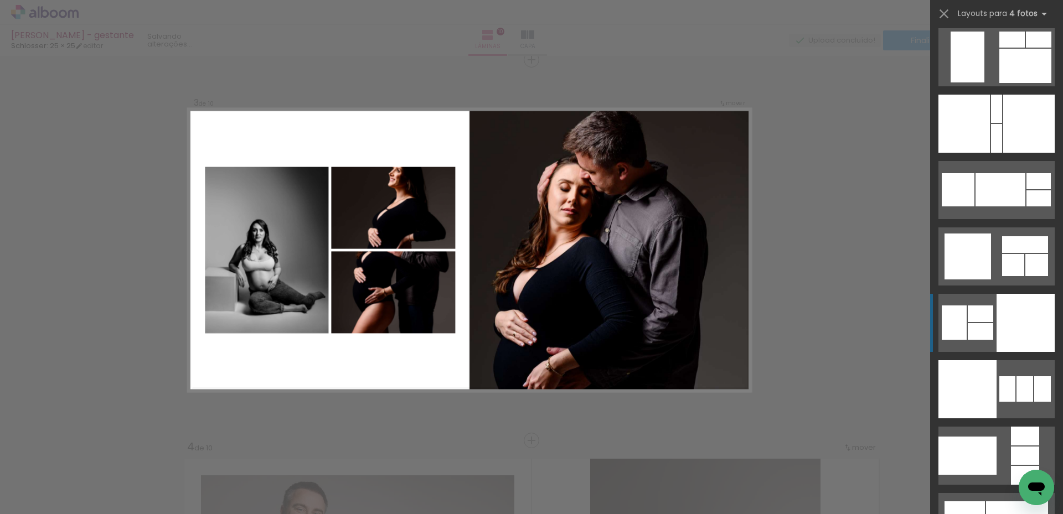
scroll to position [15946, 0]
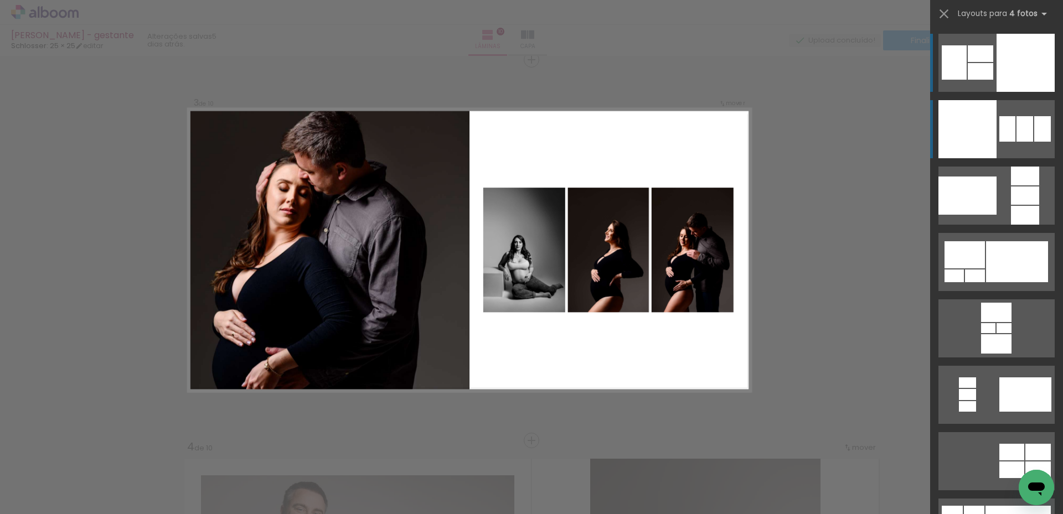
click at [1010, 116] on div at bounding box center [1007, 128] width 16 height 25
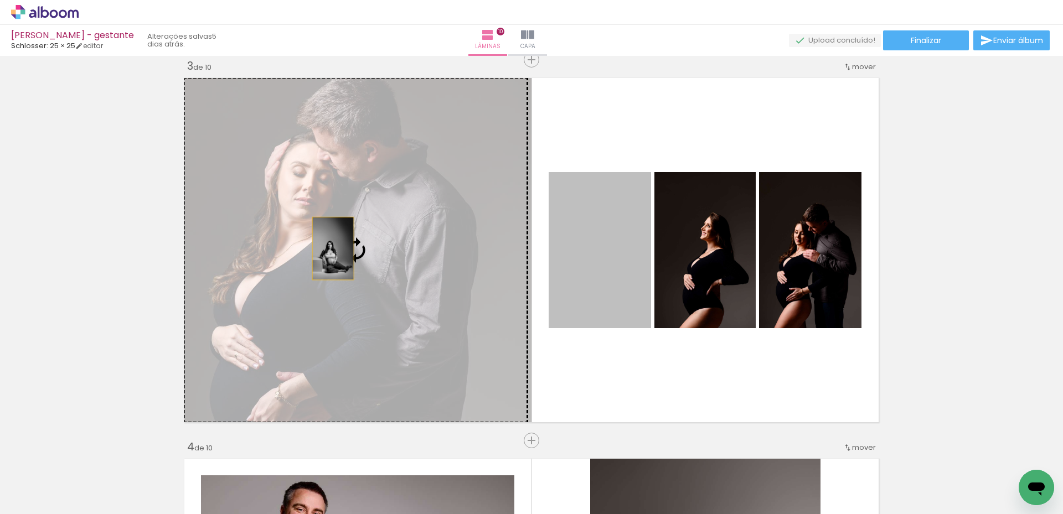
drag, startPoint x: 610, startPoint y: 261, endPoint x: 307, endPoint y: 247, distance: 303.2
click at [0, 0] on slot at bounding box center [0, 0] width 0 height 0
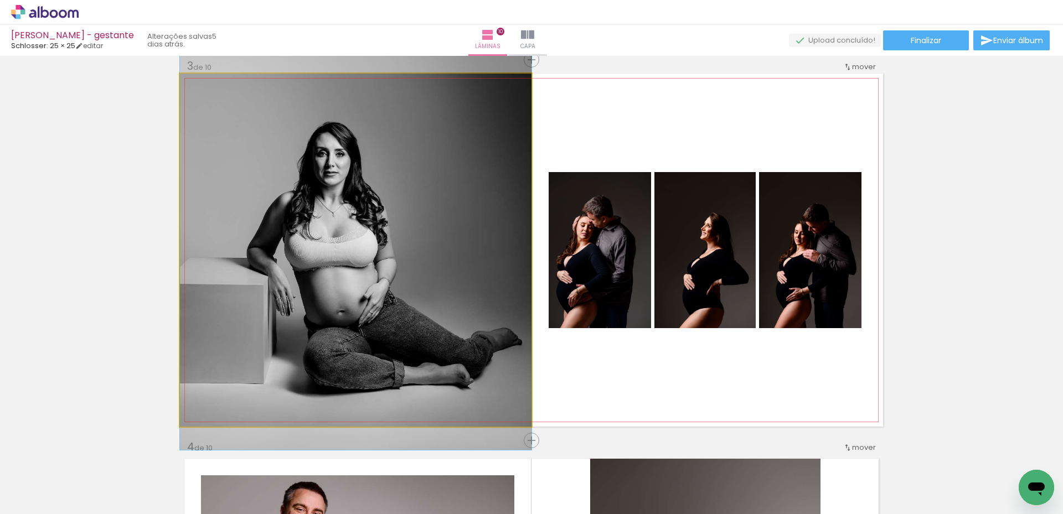
drag, startPoint x: 371, startPoint y: 282, endPoint x: 369, endPoint y: 218, distance: 64.2
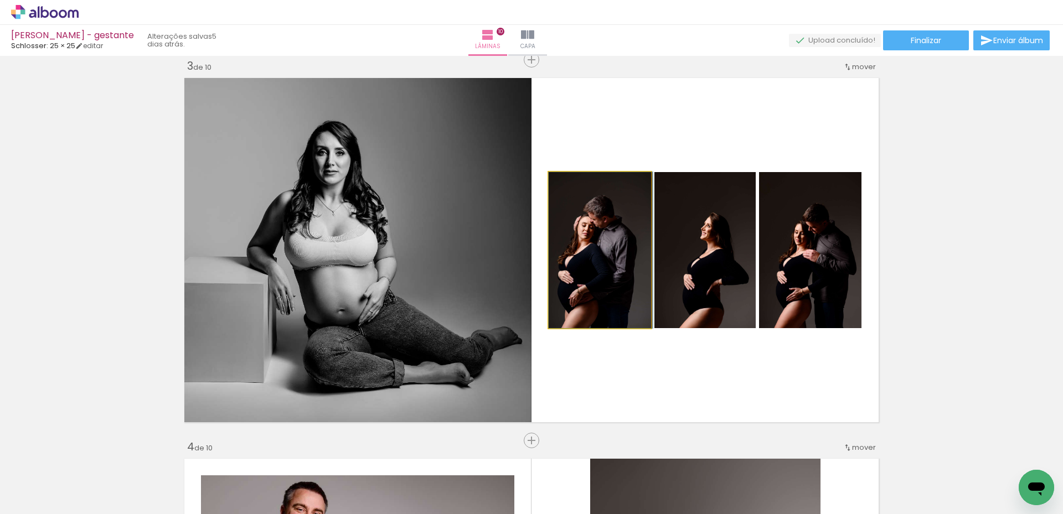
drag, startPoint x: 594, startPoint y: 259, endPoint x: 596, endPoint y: 254, distance: 5.7
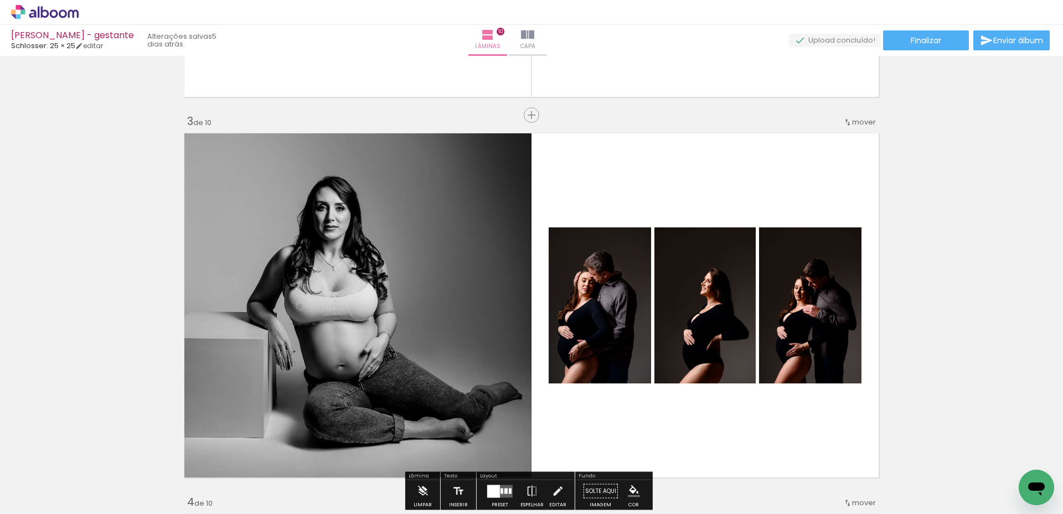
scroll to position [666, 0]
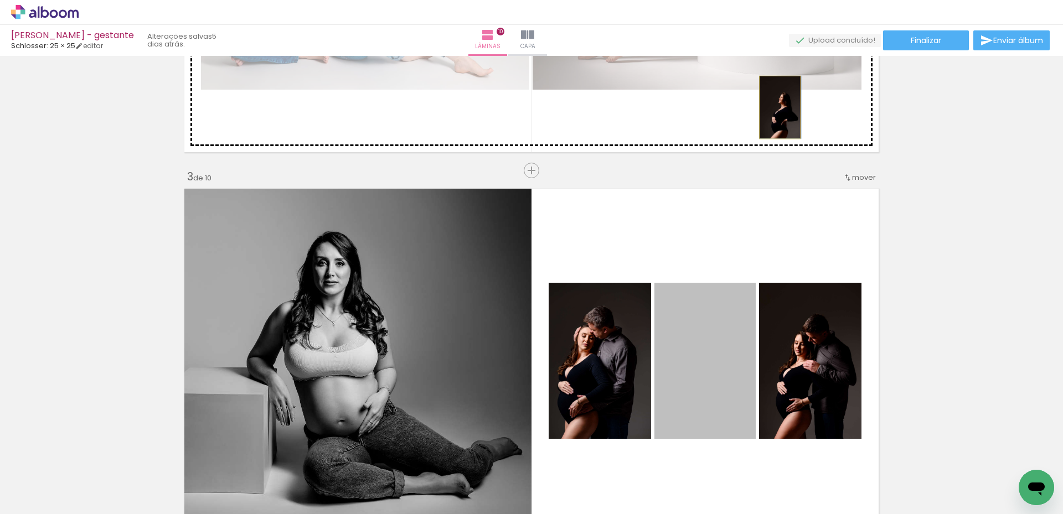
drag, startPoint x: 699, startPoint y: 366, endPoint x: 776, endPoint y: 107, distance: 269.6
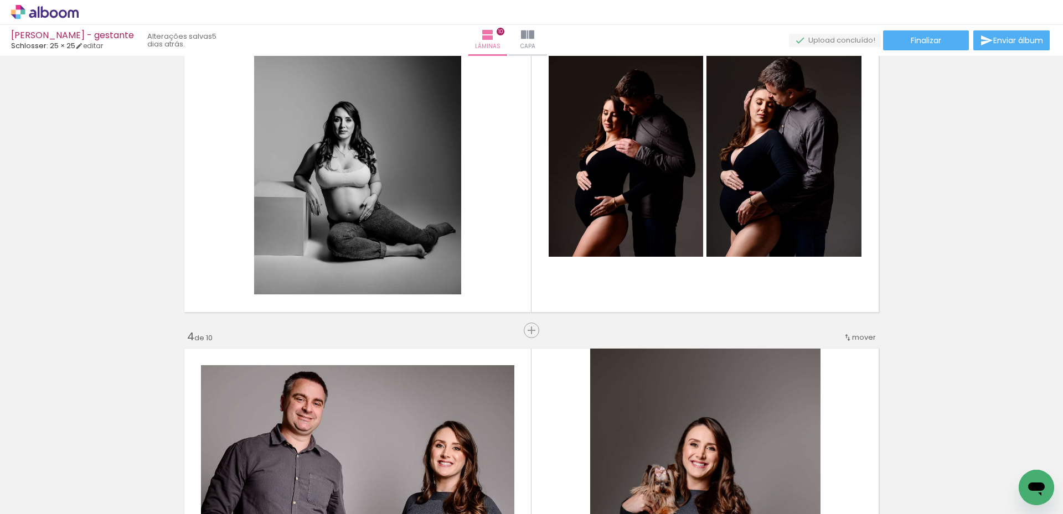
scroll to position [887, 0]
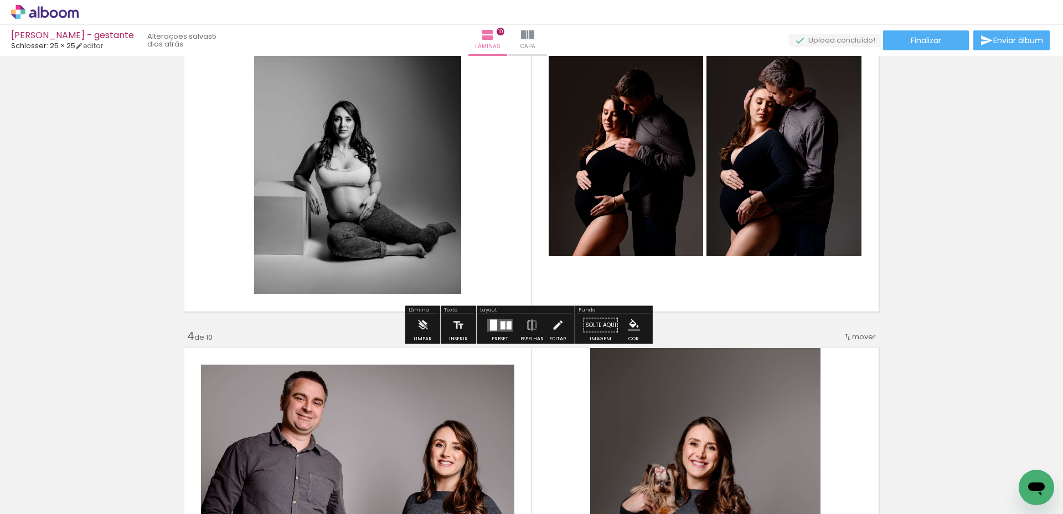
click at [492, 319] on div at bounding box center [493, 324] width 7 height 11
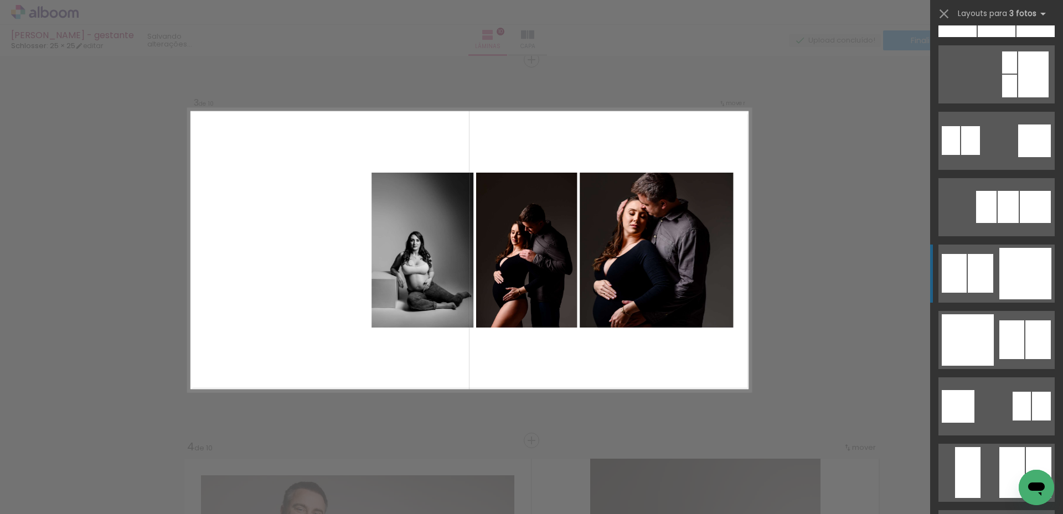
scroll to position [1052, 0]
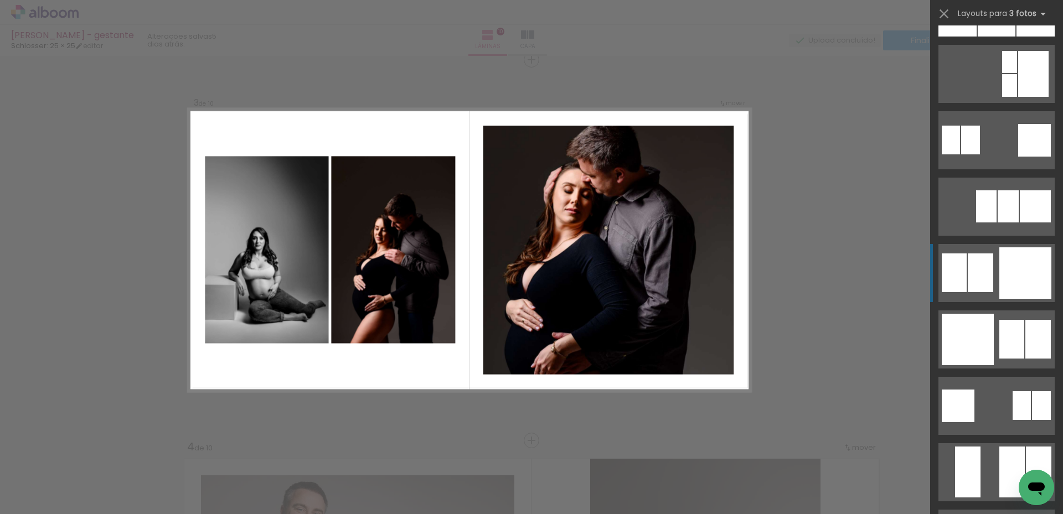
click at [1003, 265] on div at bounding box center [1025, 272] width 52 height 51
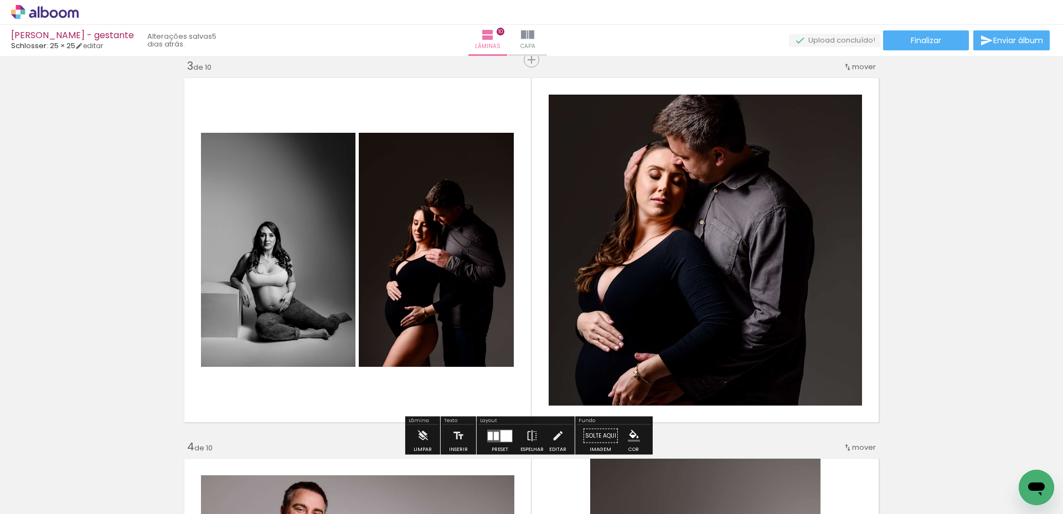
click at [508, 427] on div at bounding box center [500, 436] width 30 height 22
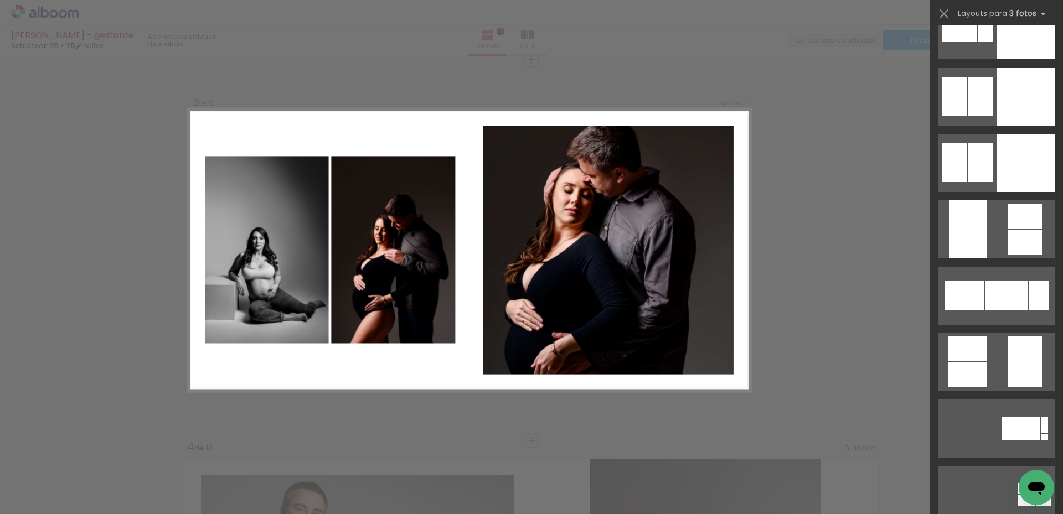
scroll to position [4932, 0]
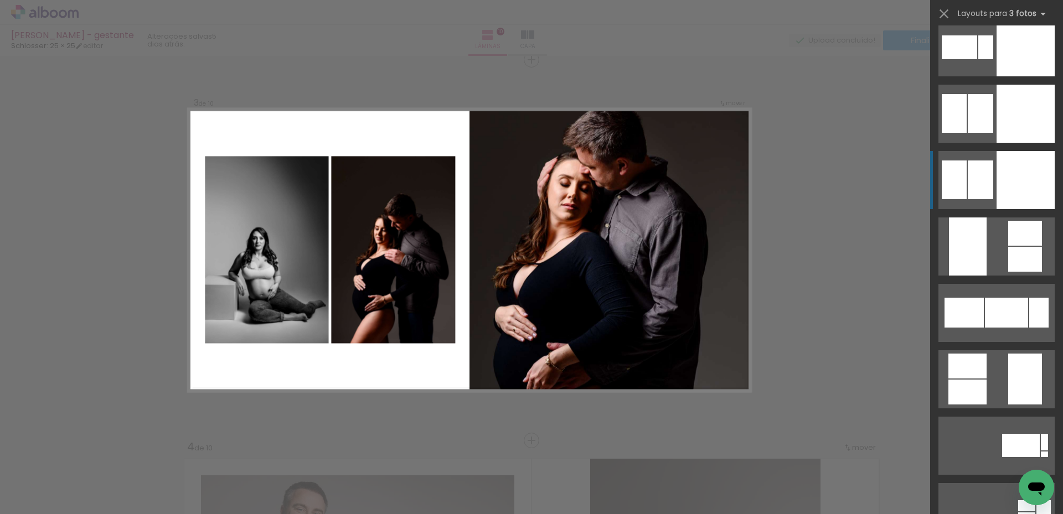
click at [1020, 190] on div at bounding box center [1026, 180] width 58 height 58
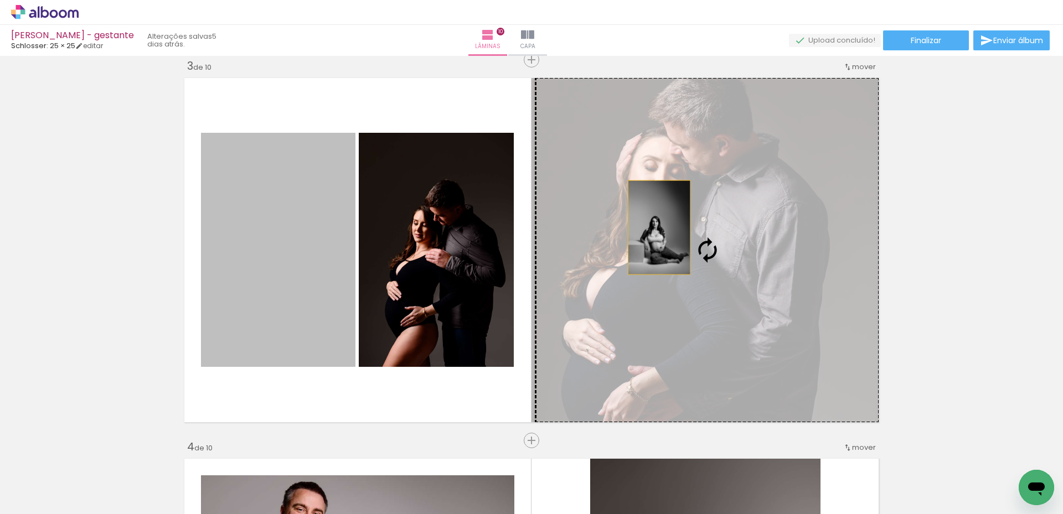
drag, startPoint x: 302, startPoint y: 265, endPoint x: 655, endPoint y: 228, distance: 354.6
click at [0, 0] on slot at bounding box center [0, 0] width 0 height 0
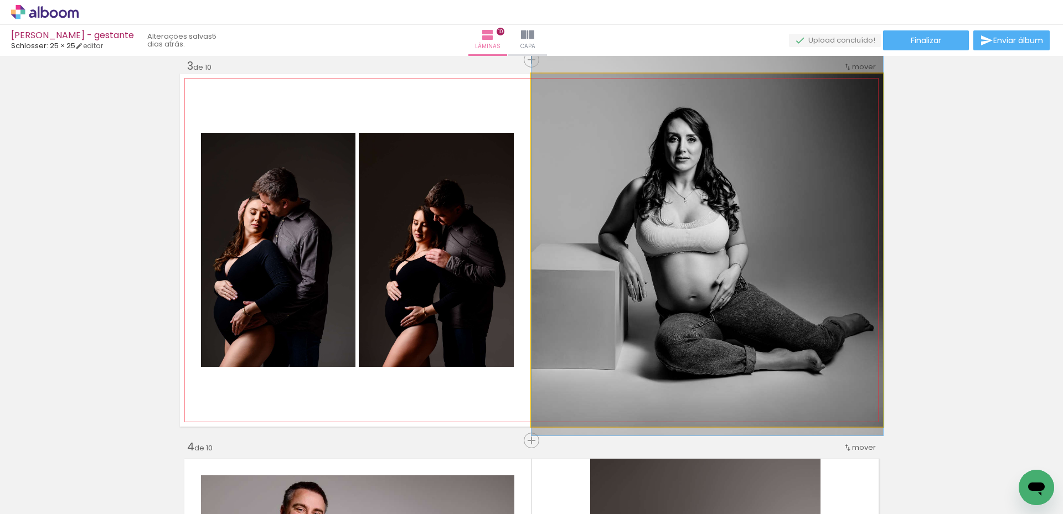
drag, startPoint x: 685, startPoint y: 312, endPoint x: 701, endPoint y: 236, distance: 77.4
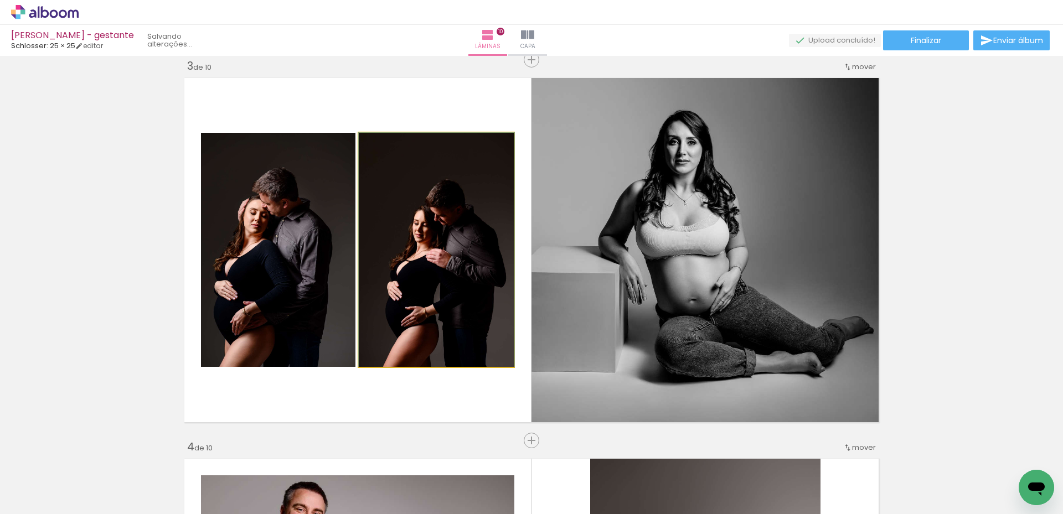
drag, startPoint x: 437, startPoint y: 269, endPoint x: 441, endPoint y: 257, distance: 13.0
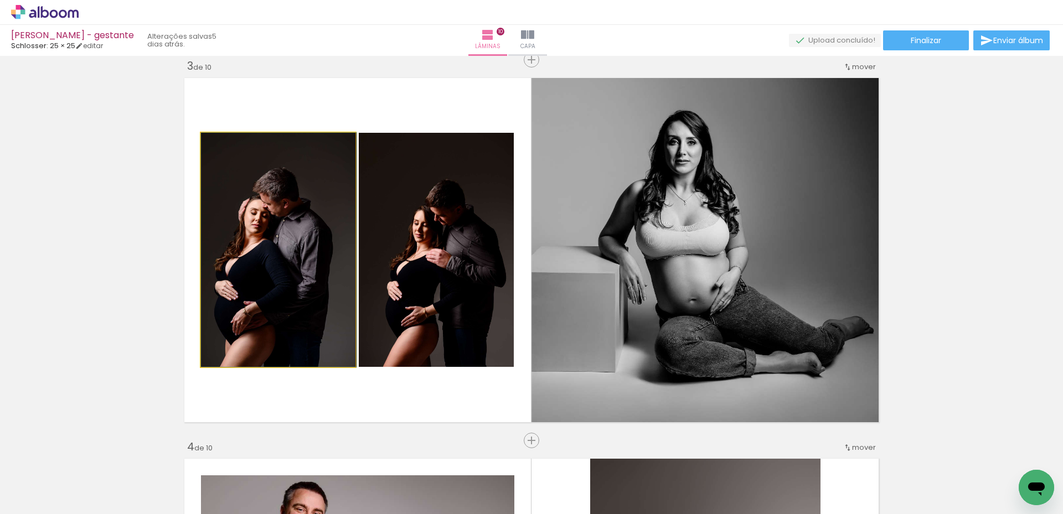
drag, startPoint x: 292, startPoint y: 278, endPoint x: 303, endPoint y: 264, distance: 17.7
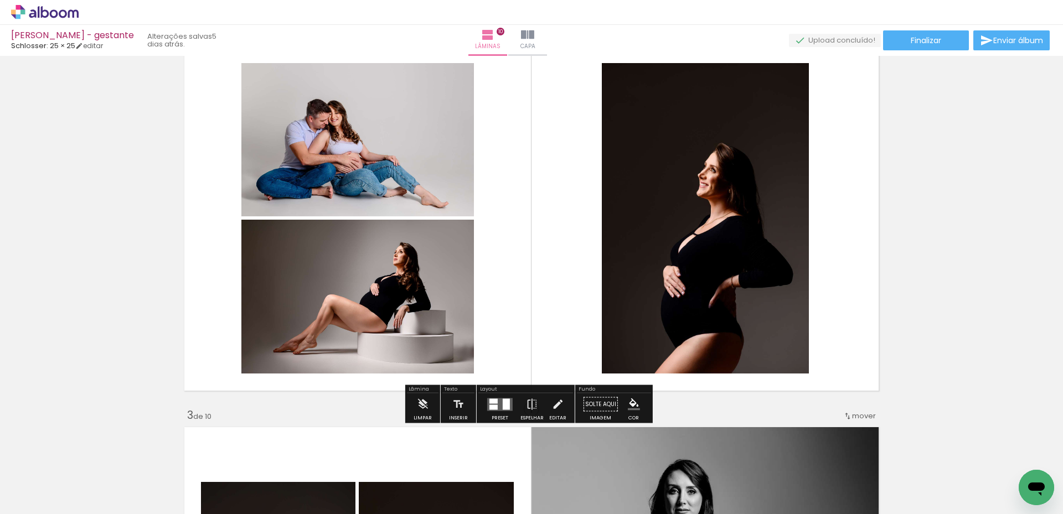
scroll to position [444, 0]
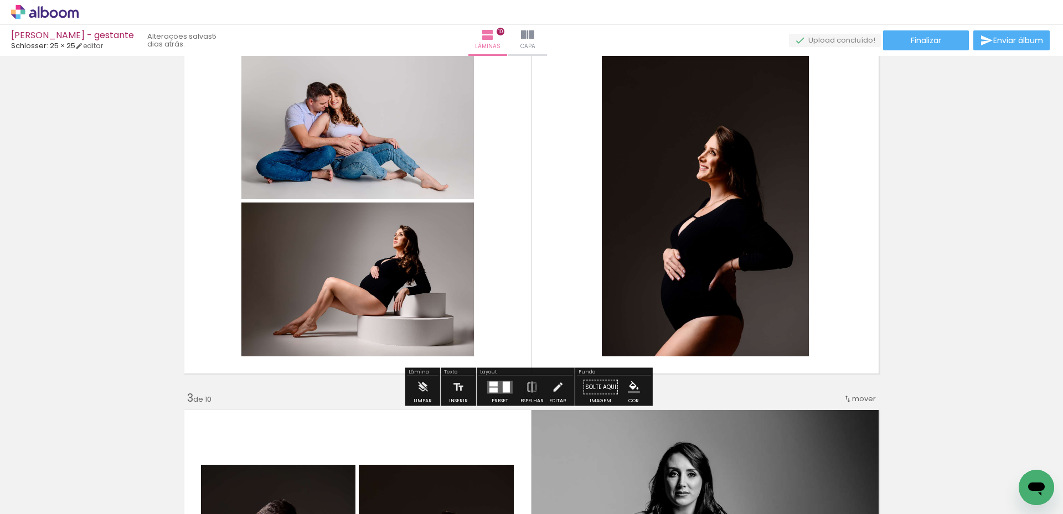
click at [503, 385] on div at bounding box center [506, 386] width 7 height 11
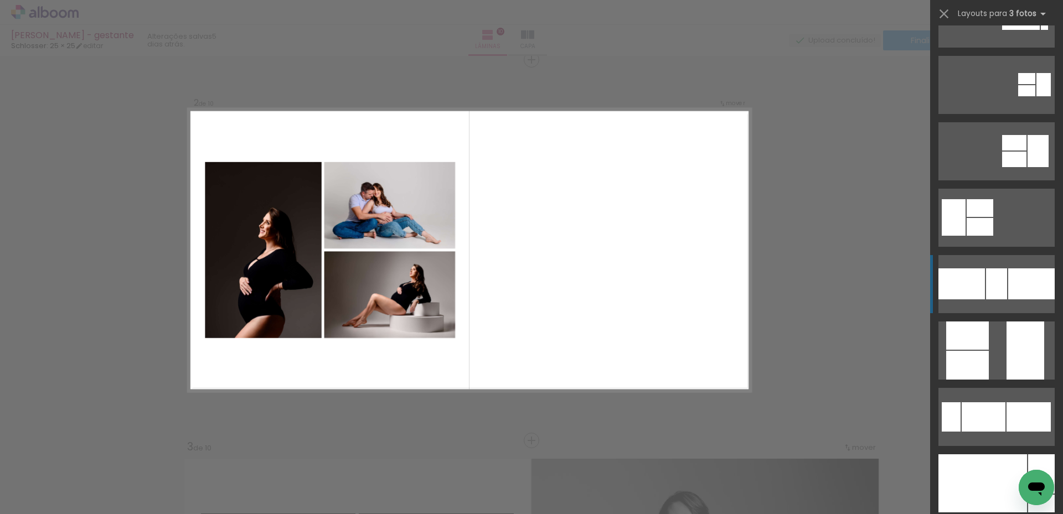
scroll to position [166, 0]
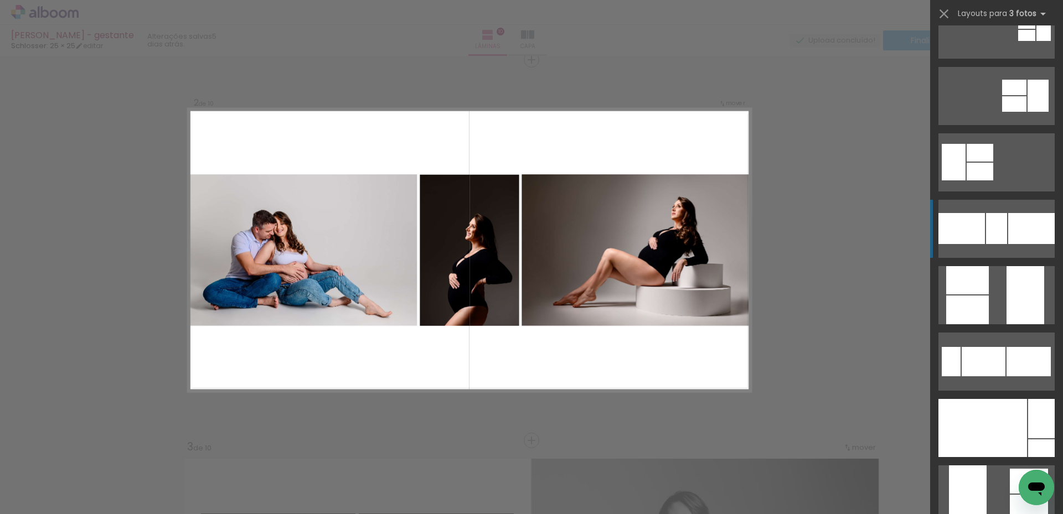
click at [1010, 231] on div at bounding box center [1031, 228] width 47 height 31
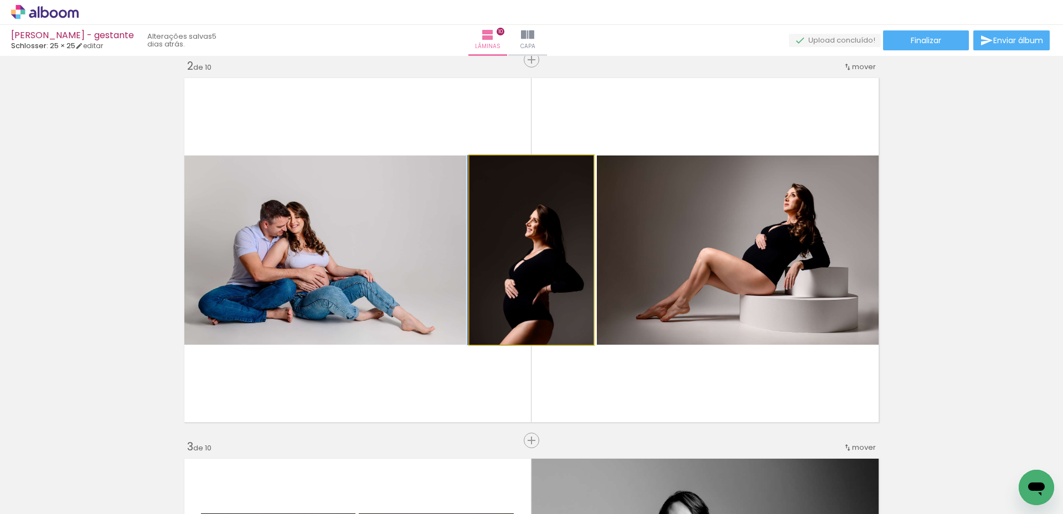
drag, startPoint x: 541, startPoint y: 279, endPoint x: 534, endPoint y: 277, distance: 8.1
drag, startPoint x: 553, startPoint y: 280, endPoint x: 553, endPoint y: 269, distance: 11.6
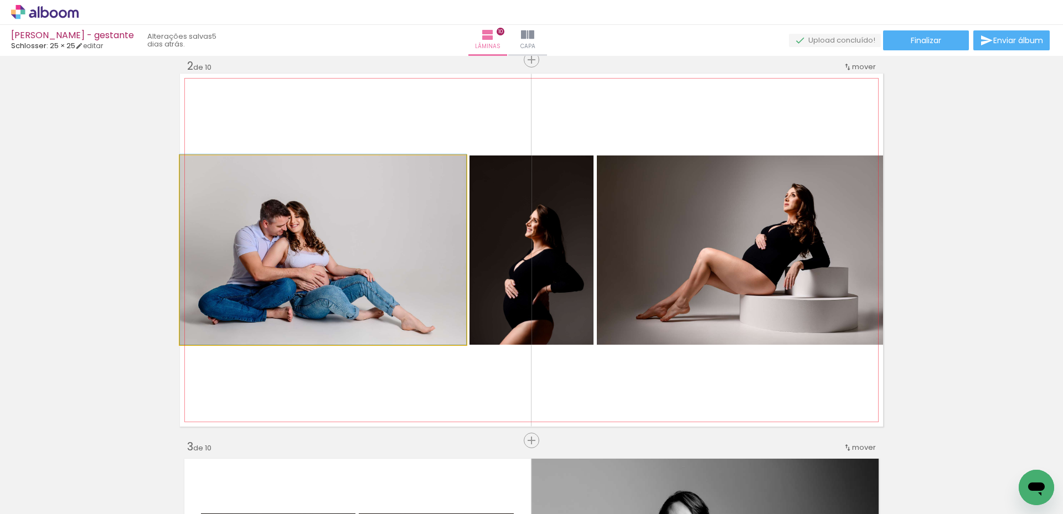
drag, startPoint x: 408, startPoint y: 275, endPoint x: 421, endPoint y: 272, distance: 13.5
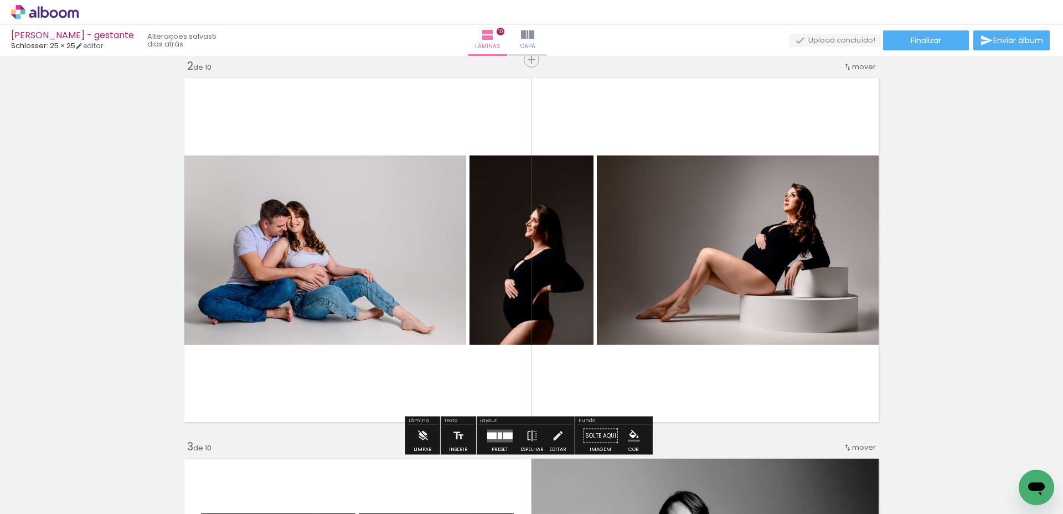
click at [501, 429] on div at bounding box center [500, 436] width 30 height 22
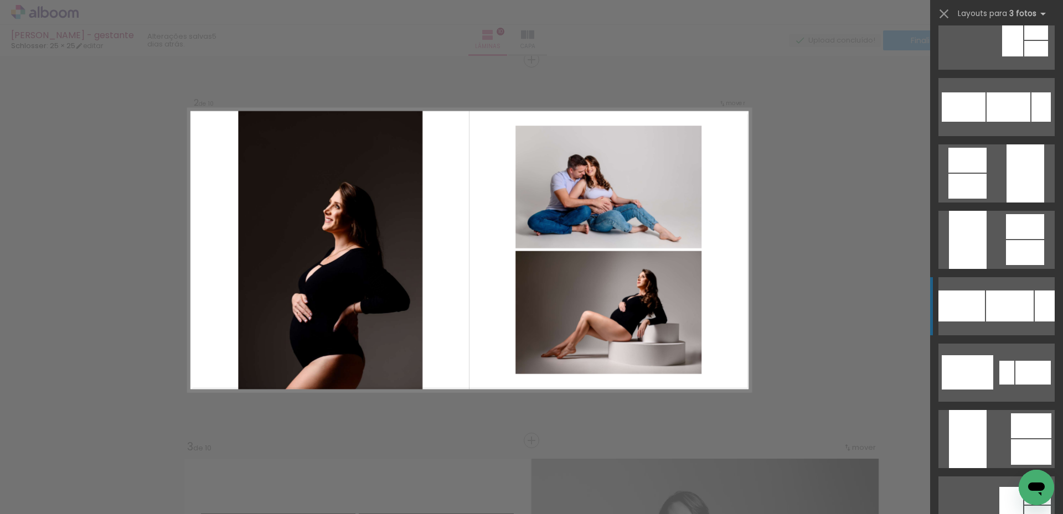
scroll to position [1440, 0]
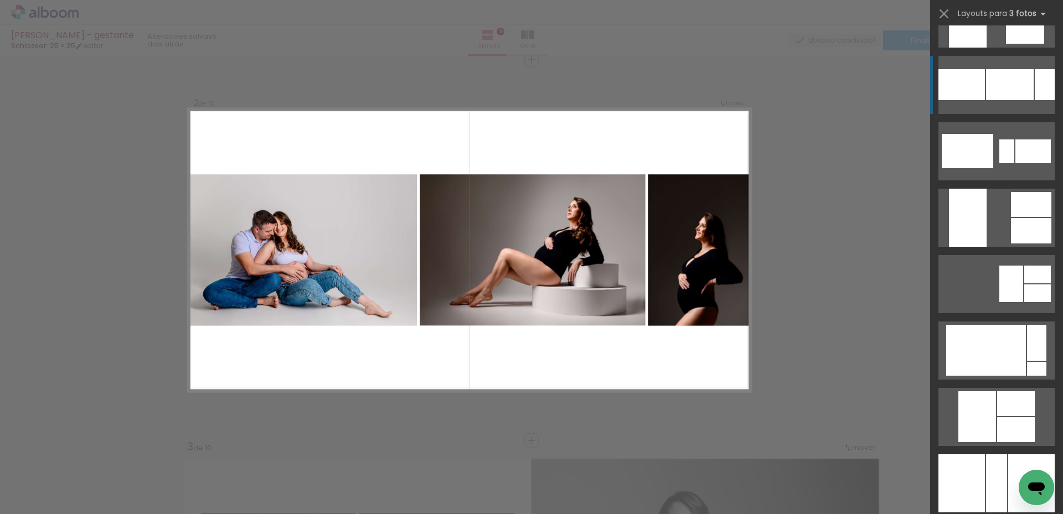
click at [1023, 87] on div at bounding box center [1010, 84] width 48 height 31
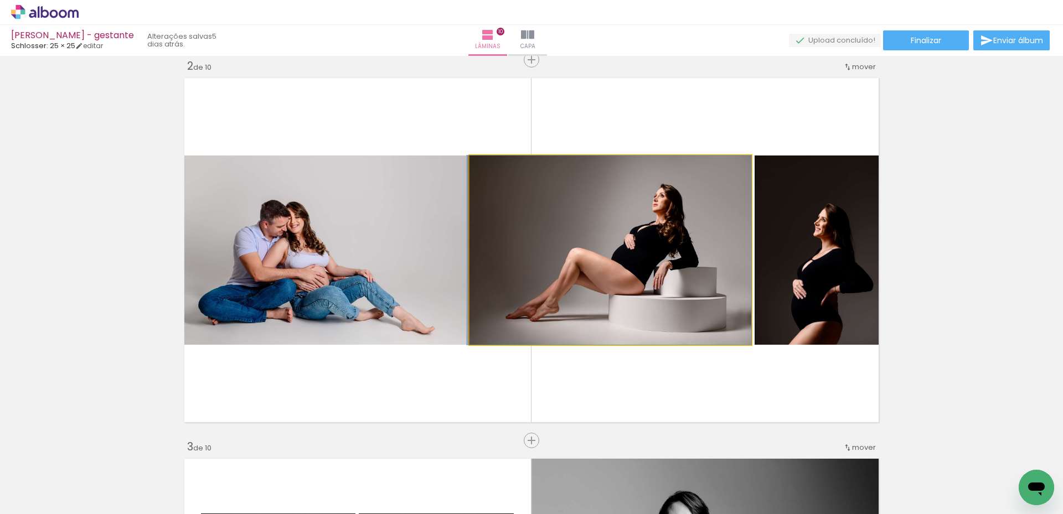
drag, startPoint x: 594, startPoint y: 236, endPoint x: 574, endPoint y: 230, distance: 20.7
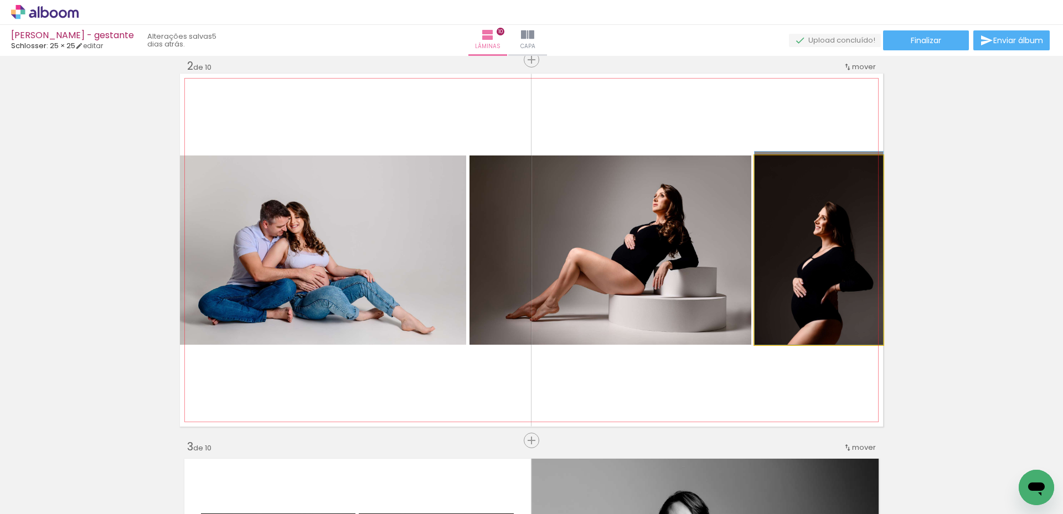
drag, startPoint x: 798, startPoint y: 245, endPoint x: 790, endPoint y: 225, distance: 21.4
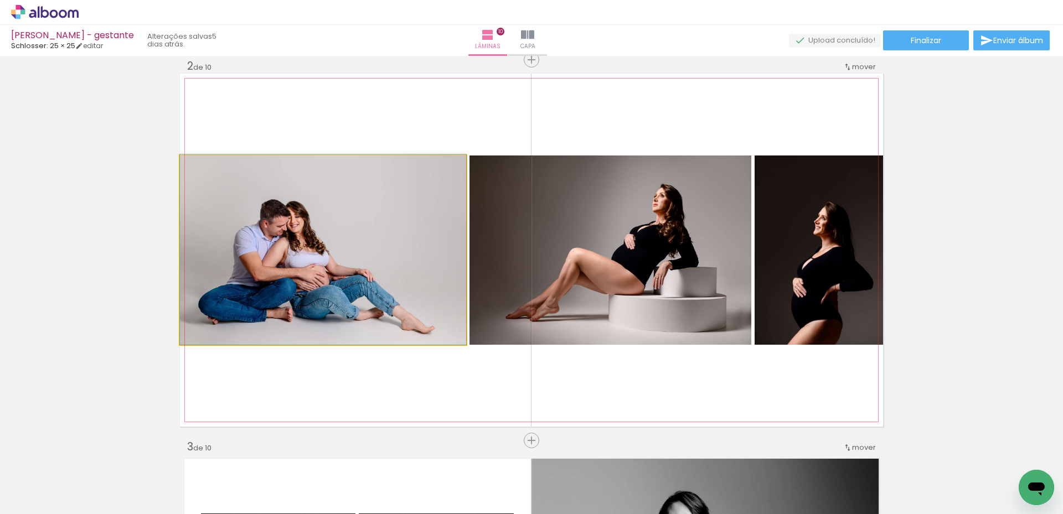
drag, startPoint x: 379, startPoint y: 219, endPoint x: 435, endPoint y: 207, distance: 57.8
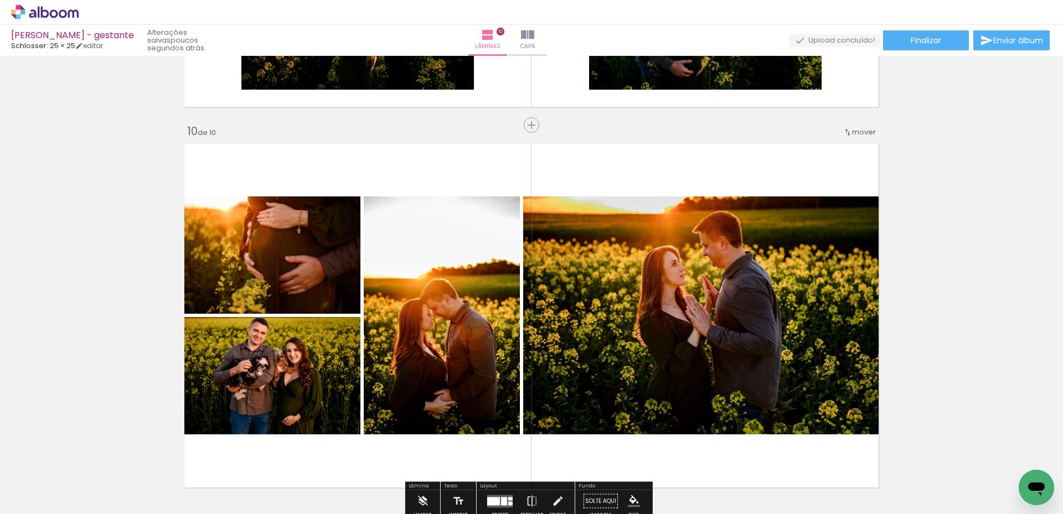
scroll to position [3322, 0]
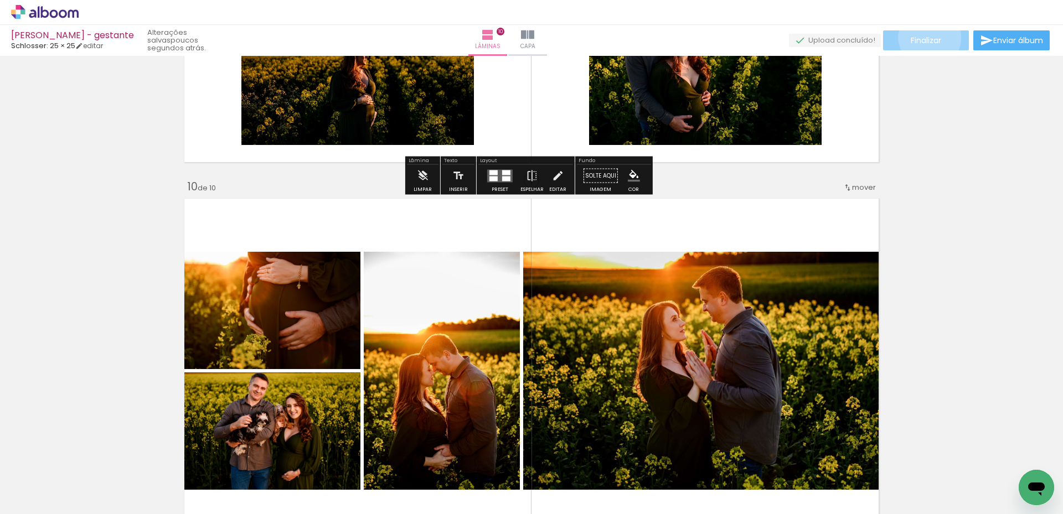
click at [926, 37] on span "Finalizar" at bounding box center [926, 41] width 30 height 8
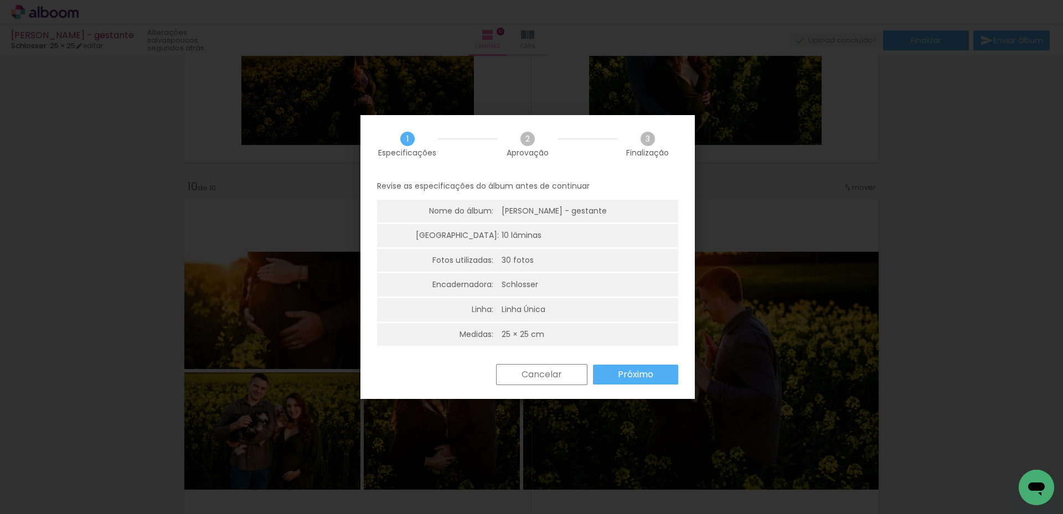
click at [0, 0] on slot "Próximo" at bounding box center [0, 0] width 0 height 0
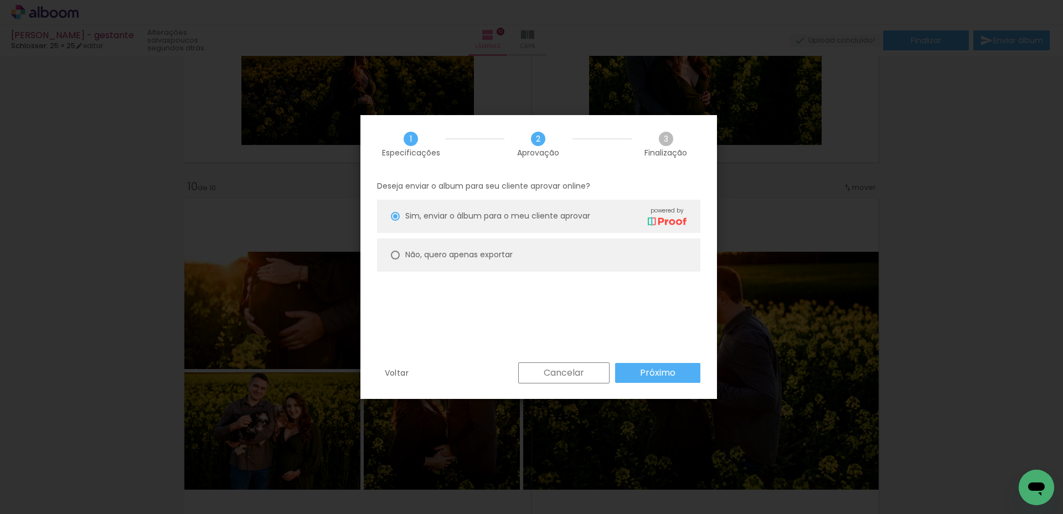
click at [0, 0] on slot "Não, quero apenas exportar" at bounding box center [0, 0] width 0 height 0
type paper-radio-button "on"
click at [0, 0] on slot "Próximo" at bounding box center [0, 0] width 0 height 0
type input "Alta, 300 DPI"
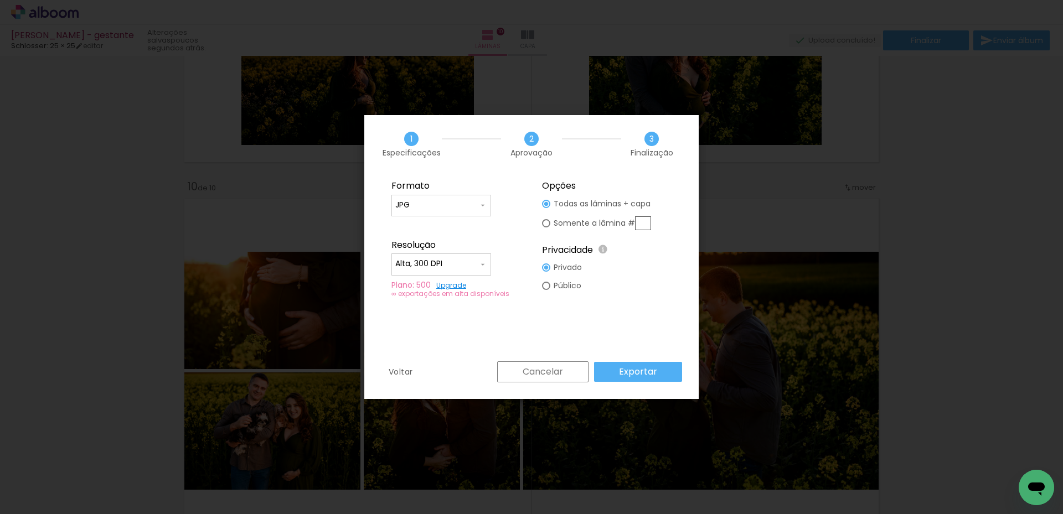
click at [0, 0] on slot "Exportar" at bounding box center [0, 0] width 0 height 0
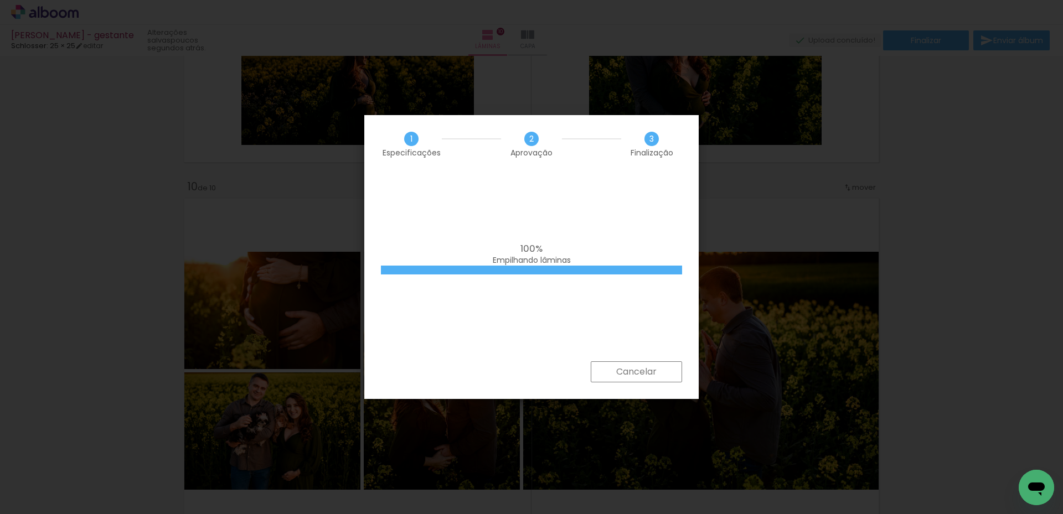
scroll to position [0, 891]
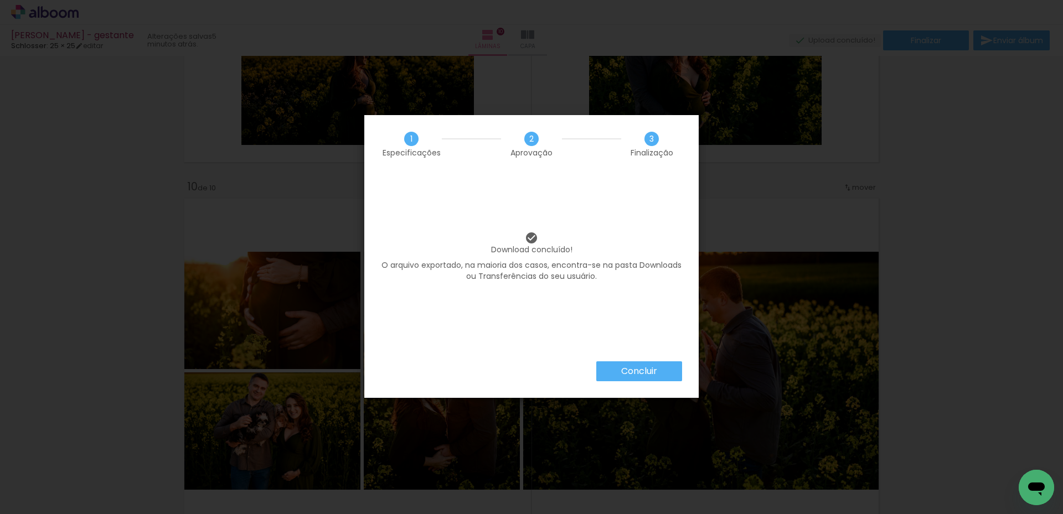
scroll to position [0, 891]
click at [625, 362] on paper-button "Concluir" at bounding box center [639, 372] width 86 height 20
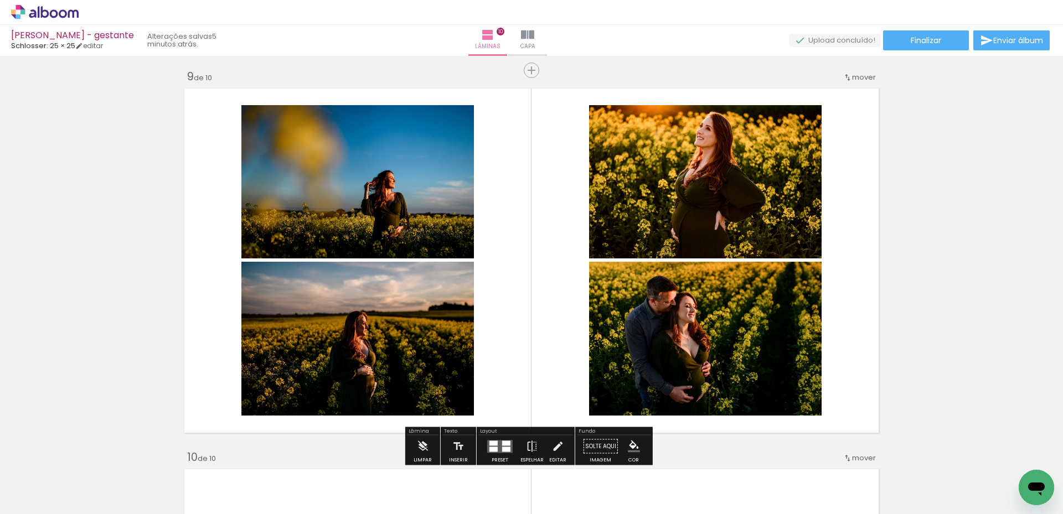
scroll to position [3045, 0]
